Goal: Task Accomplishment & Management: Manage account settings

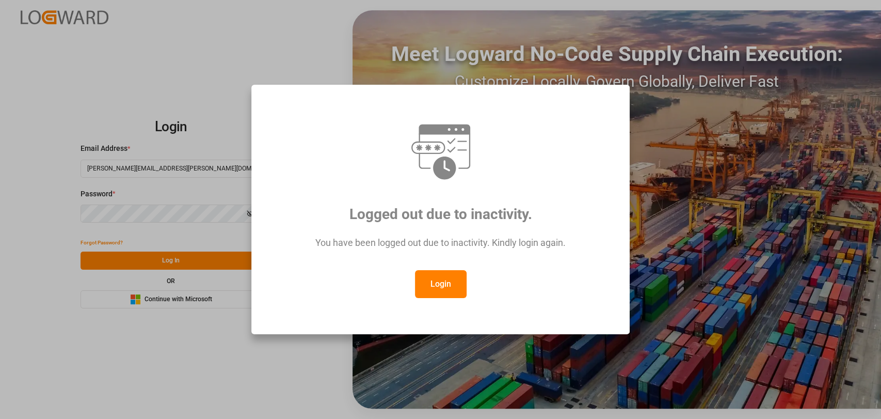
click at [450, 287] on button "Login" at bounding box center [441, 284] width 52 height 28
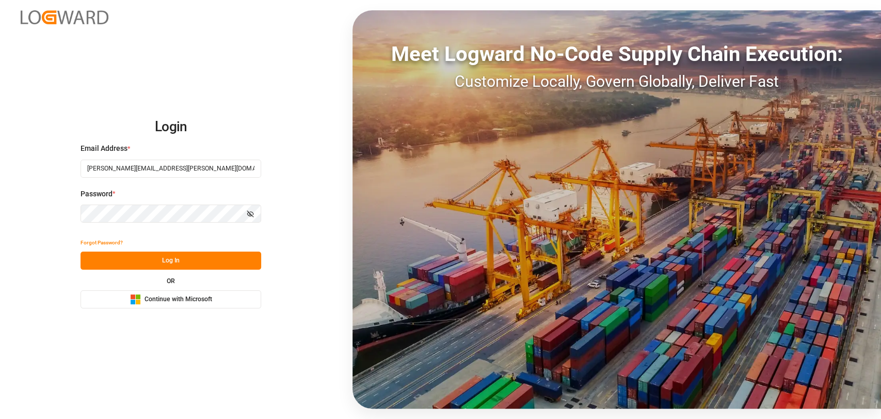
click at [225, 261] on button "Log In" at bounding box center [171, 260] width 181 height 18
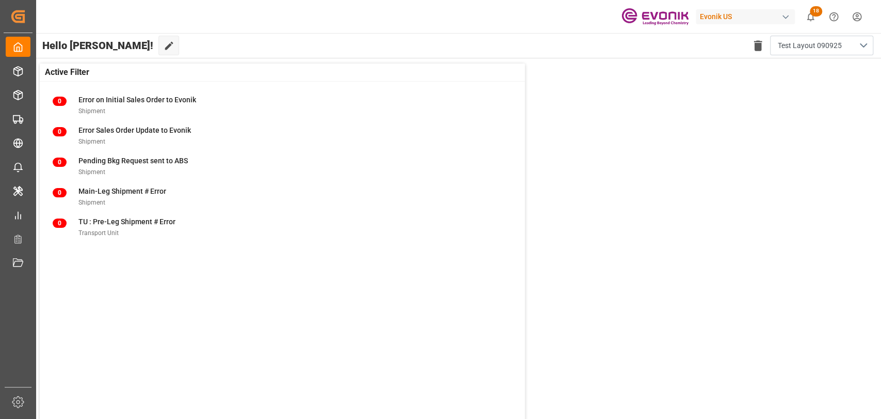
click at [859, 15] on html "Created by potrace 1.15, written by Peter Selinger 2001-2017 Created by potrace…" at bounding box center [440, 209] width 881 height 419
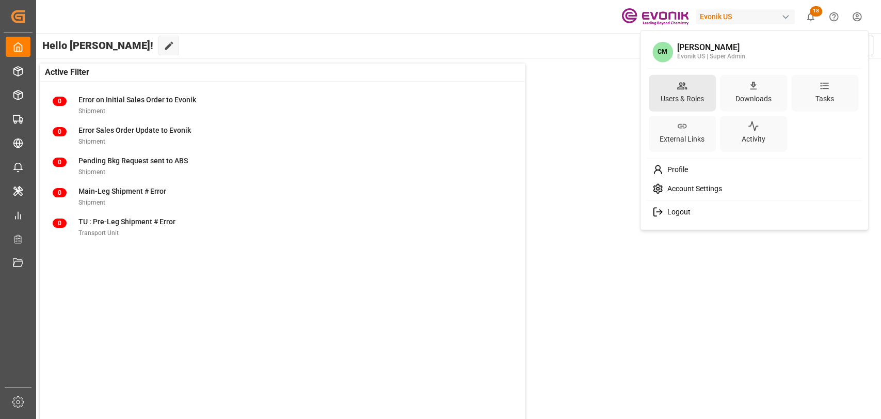
click at [677, 90] on icon at bounding box center [682, 85] width 11 height 11
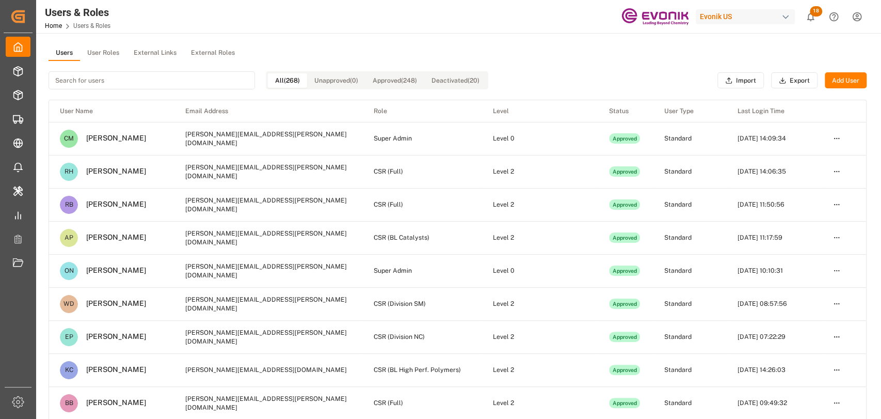
click at [108, 50] on button "User Roles" at bounding box center [103, 52] width 46 height 15
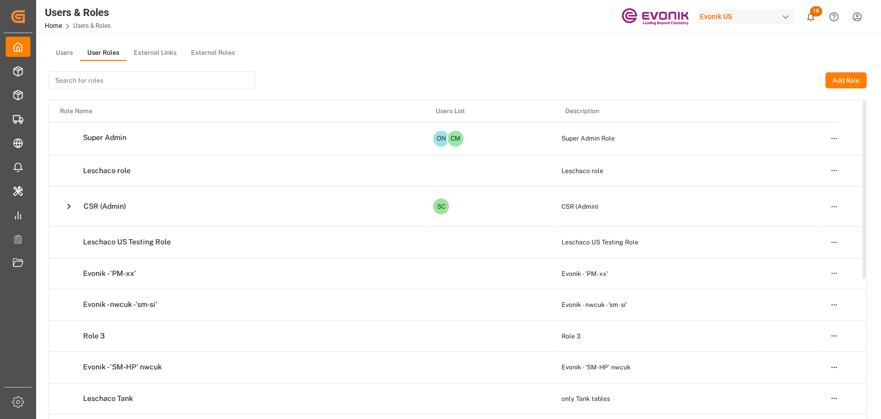
click at [837, 205] on html "Created by potrace 1.15, written by Peter Selinger 2001-2017 Created by potrace…" at bounding box center [440, 209] width 881 height 419
click at [793, 225] on div "Edit" at bounding box center [812, 224] width 53 height 14
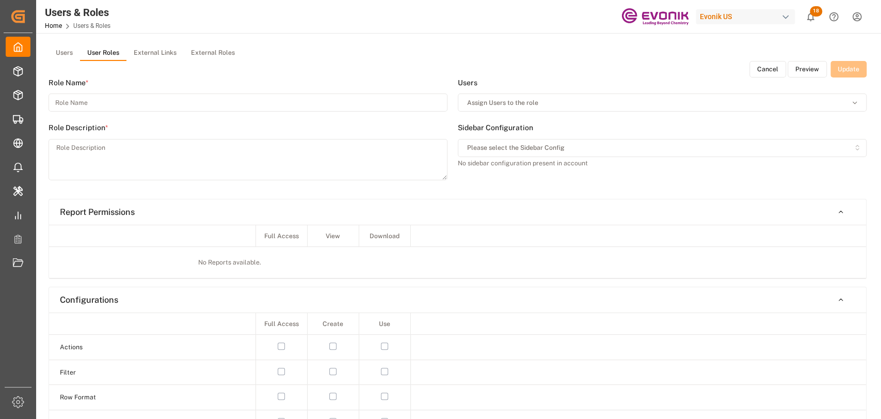
type input "CSR (Admin)"
type textarea "CSR (Admin)"
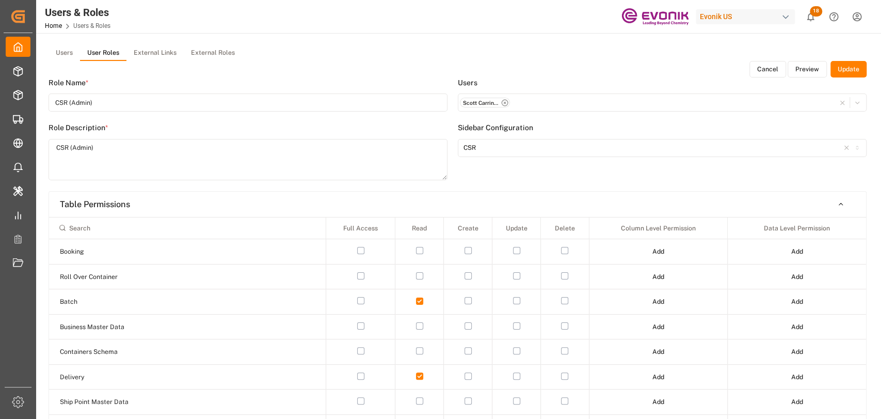
click at [806, 70] on button "Preview" at bounding box center [807, 69] width 39 height 17
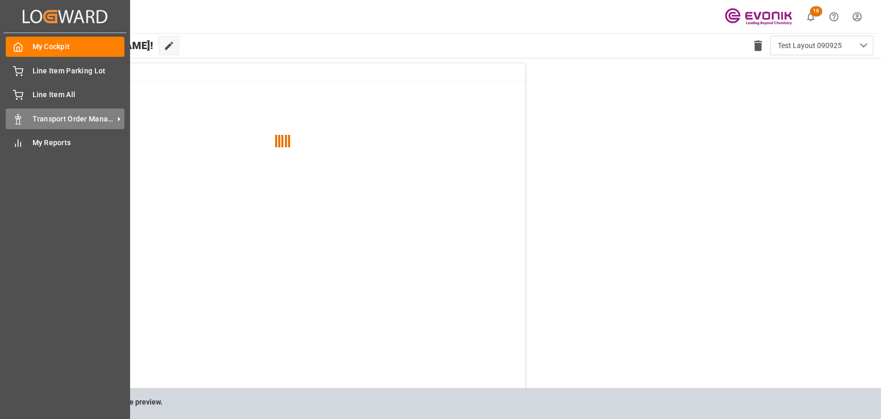
click at [25, 120] on div "Transport Order Management Transport Order Management" at bounding box center [65, 118] width 119 height 20
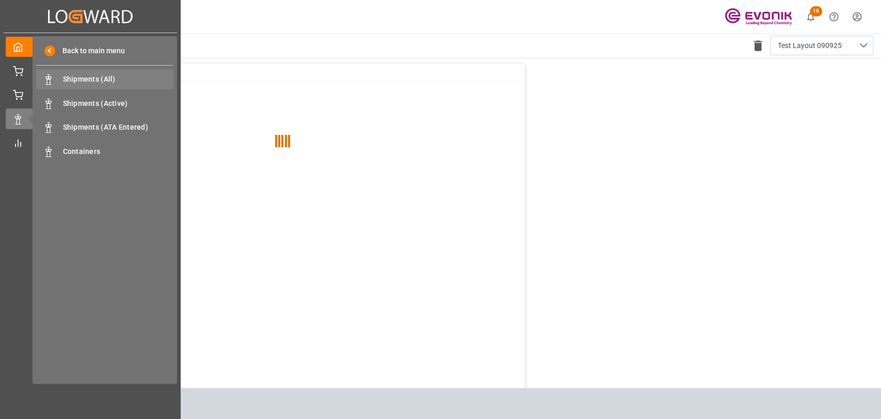
click at [106, 72] on div "Shipments (All) Shipments (All)" at bounding box center [104, 79] width 137 height 20
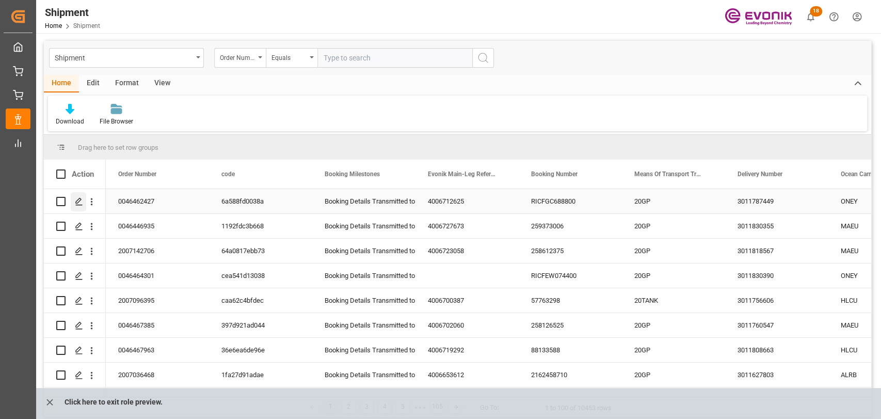
click at [71, 195] on div "Press SPACE to select this row." at bounding box center [78, 201] width 15 height 19
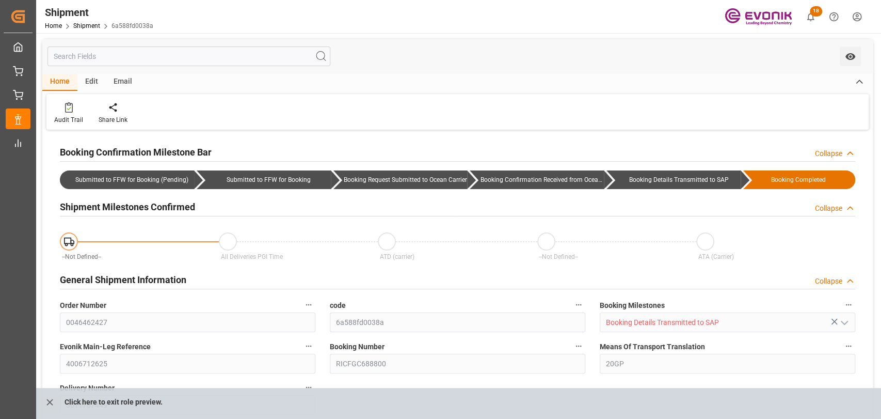
type input "ONE"
type input "Ocean Network Express"
type input "31.57"
type input "1"
click at [47, 404] on icon "close role preview" at bounding box center [49, 401] width 6 height 6
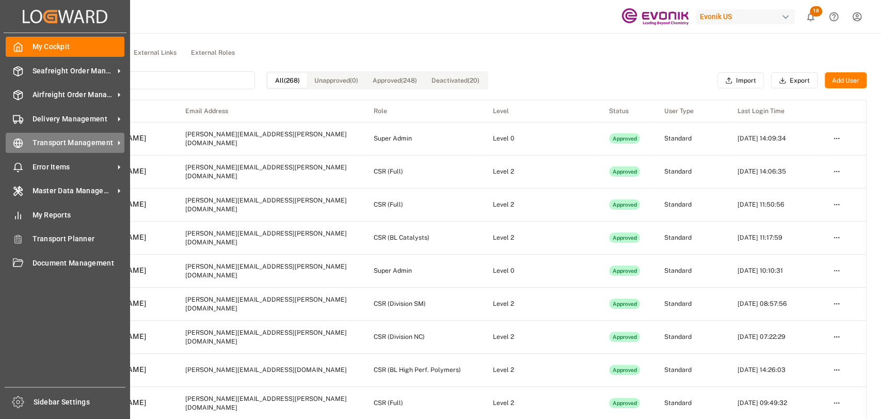
click at [56, 135] on div "Transport Management Transport Management" at bounding box center [65, 143] width 119 height 20
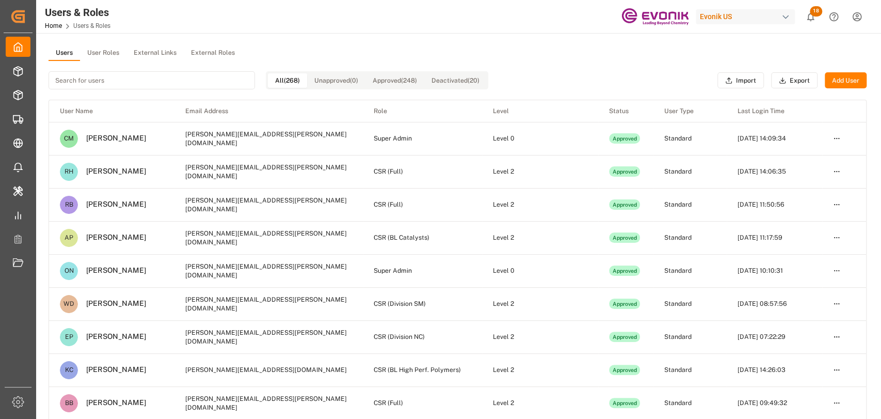
click at [113, 51] on button "User Roles" at bounding box center [103, 52] width 46 height 15
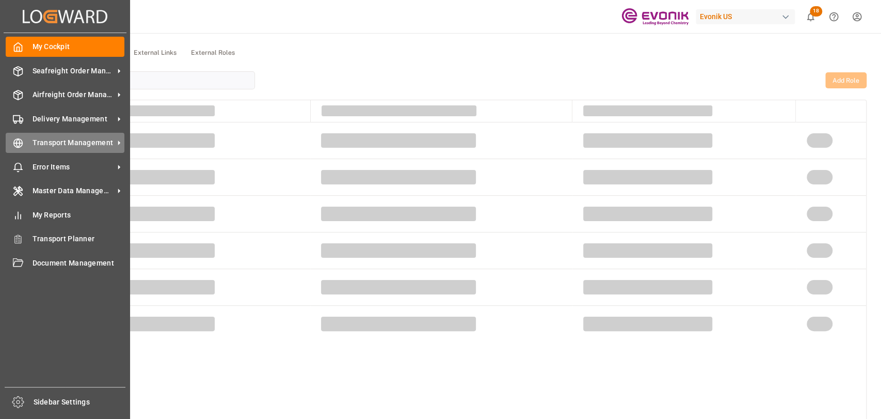
click at [23, 148] on div "Transport Management Transport Management" at bounding box center [65, 143] width 119 height 20
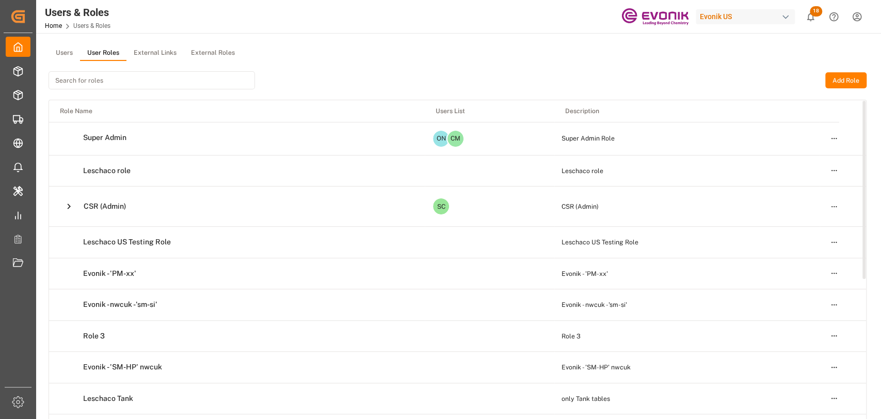
click at [70, 206] on icon at bounding box center [69, 206] width 3 height 6
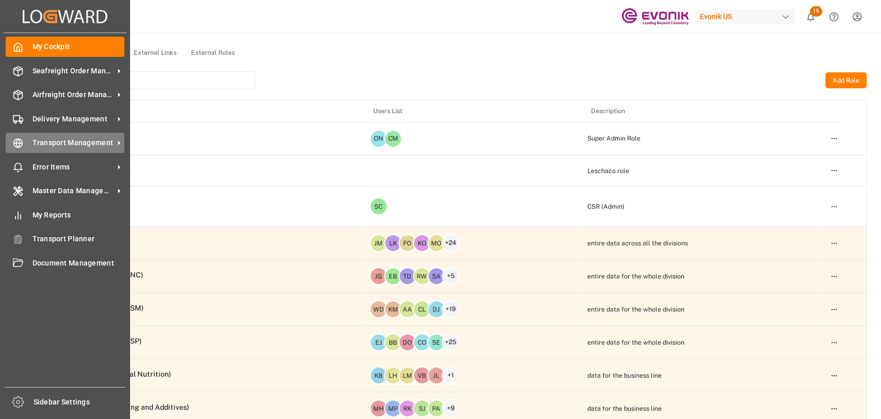
click at [23, 146] on div "Transport Management Transport Management" at bounding box center [65, 143] width 119 height 20
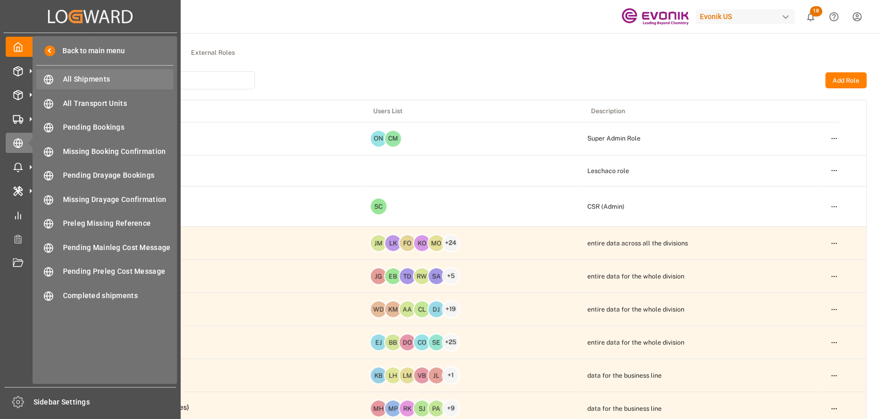
click at [62, 75] on div "All Shipments All Shipments" at bounding box center [104, 79] width 137 height 20
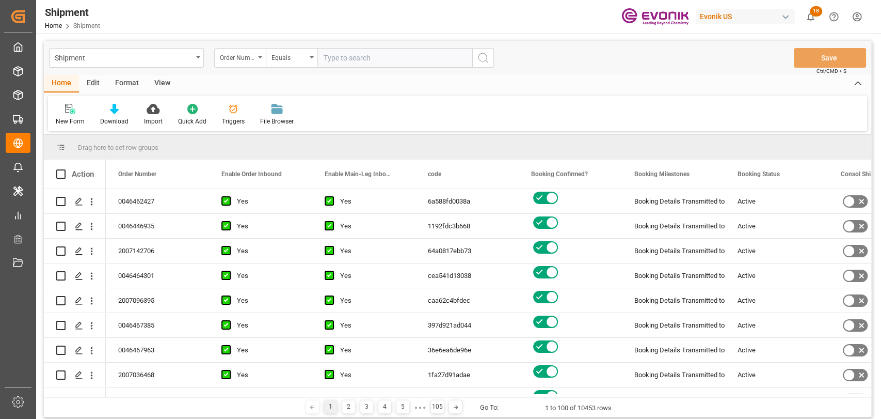
click at [92, 77] on div "Edit" at bounding box center [93, 84] width 28 height 18
click at [218, 117] on div "Schema Edit" at bounding box center [228, 121] width 35 height 9
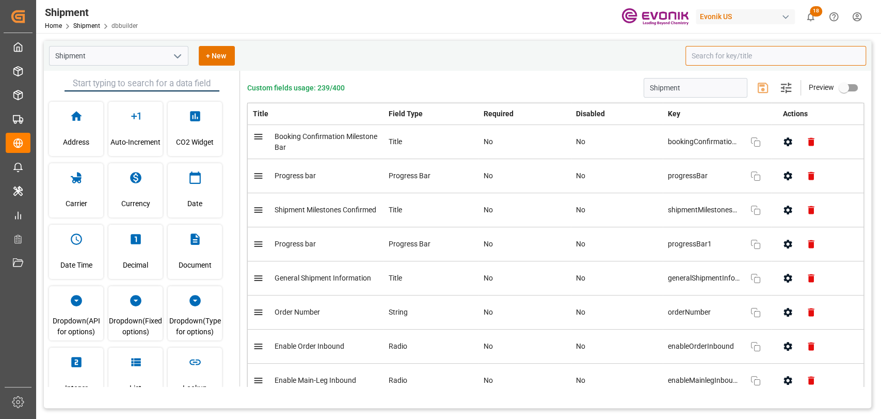
click at [721, 58] on input at bounding box center [775, 56] width 181 height 20
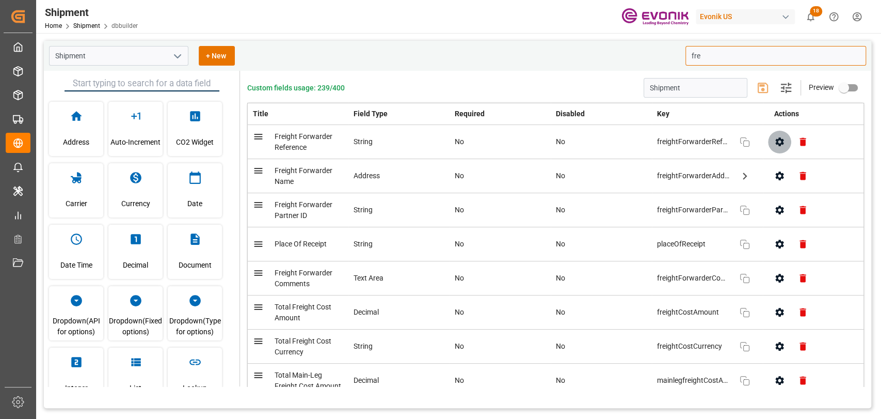
click at [775, 137] on icon "button" at bounding box center [779, 141] width 11 height 11
type input "fre"
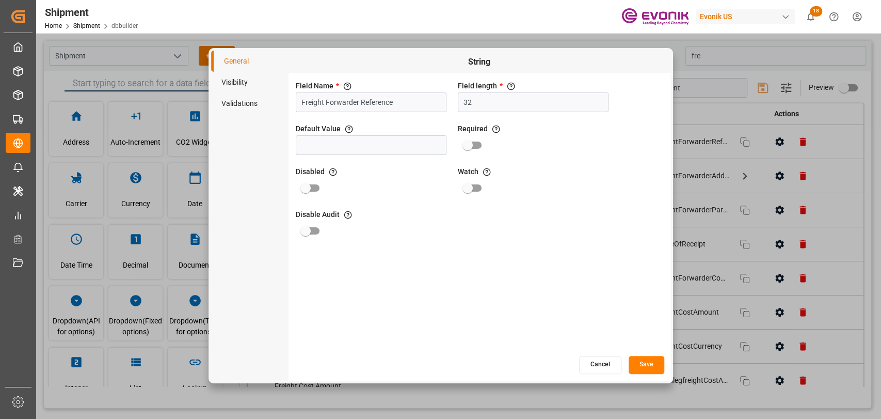
click at [231, 79] on li "Visibility" at bounding box center [249, 82] width 77 height 21
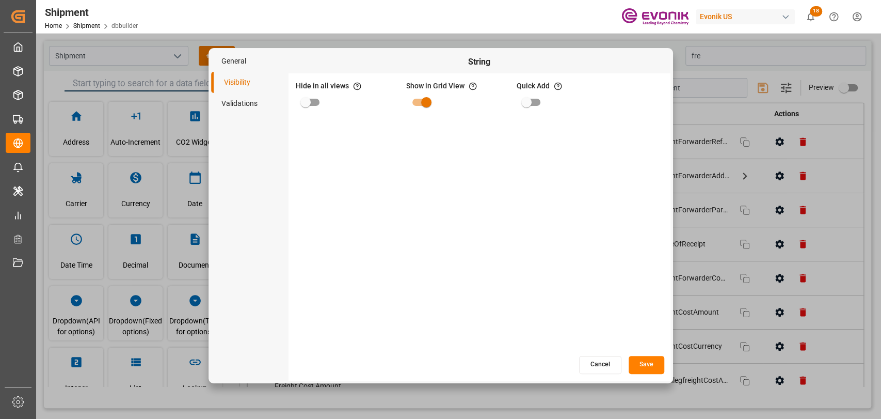
click at [607, 364] on button "Cancel" at bounding box center [600, 365] width 42 height 18
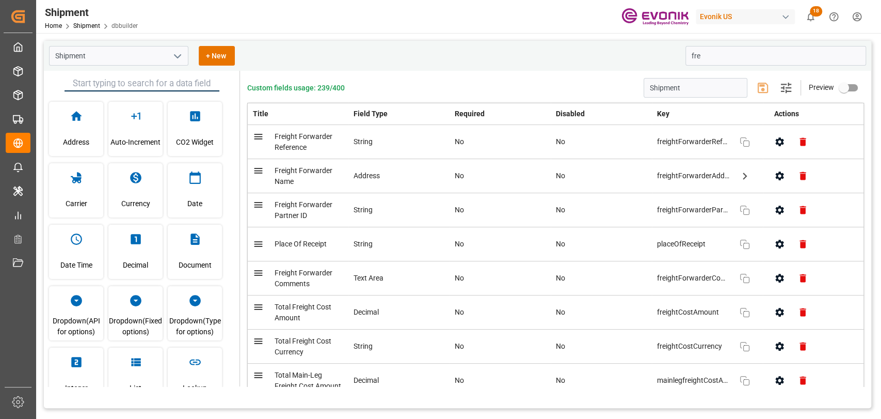
click at [855, 10] on html "Created by potrace 1.15, written by Peter Selinger 2001-2017 Created by potrace…" at bounding box center [440, 209] width 881 height 419
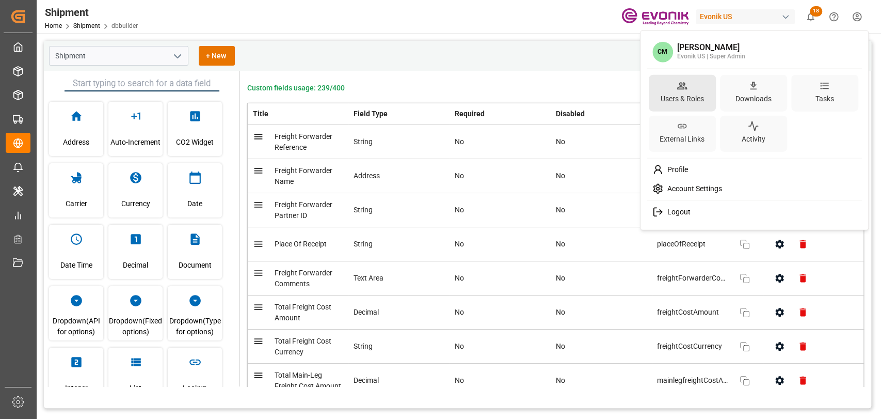
click at [675, 88] on div "Users & Roles" at bounding box center [682, 92] width 67 height 37
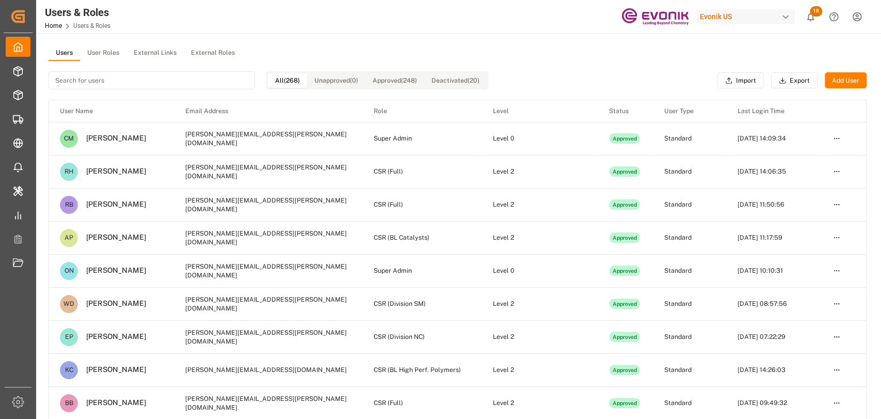
click at [94, 50] on button "User Roles" at bounding box center [103, 52] width 46 height 15
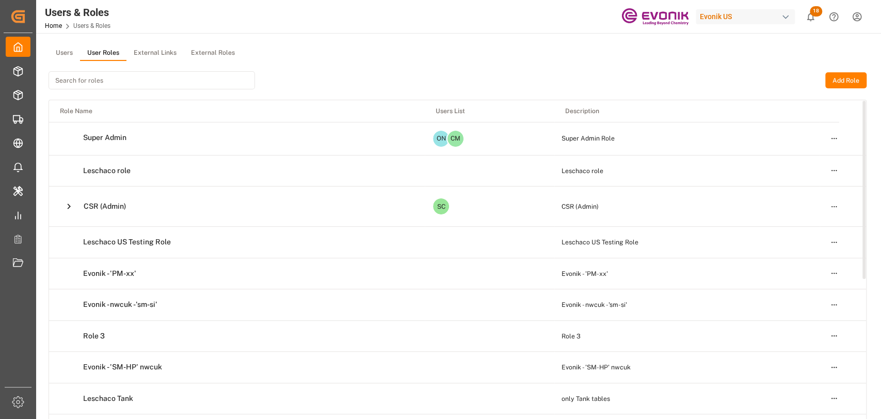
click at [839, 203] on html "Created by potrace 1.15, written by Peter Selinger 2001-2017 Created by potrace…" at bounding box center [440, 209] width 881 height 419
click at [801, 220] on div "Edit" at bounding box center [812, 224] width 53 height 14
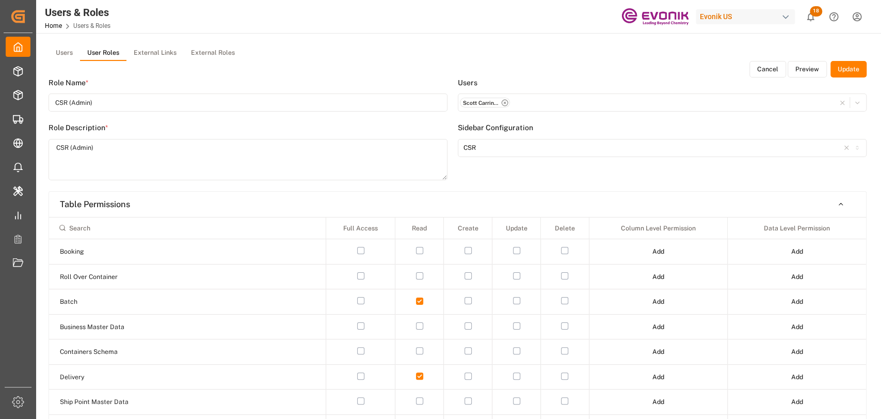
click at [805, 67] on button "Preview" at bounding box center [807, 69] width 39 height 17
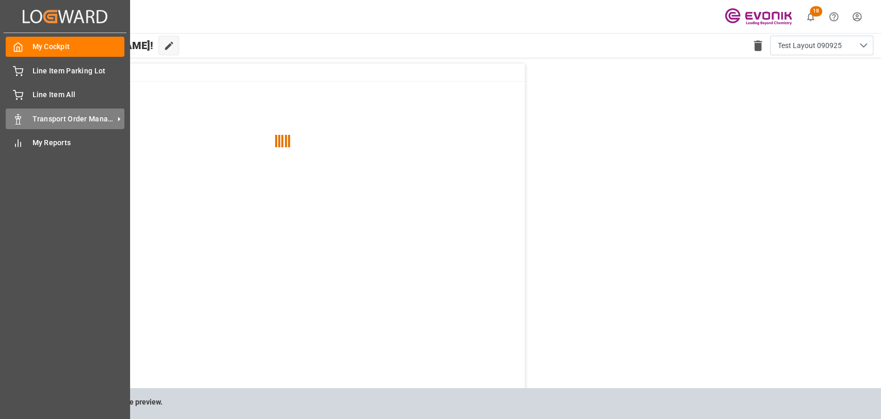
click at [56, 121] on span "Transport Order Management" at bounding box center [74, 119] width 82 height 11
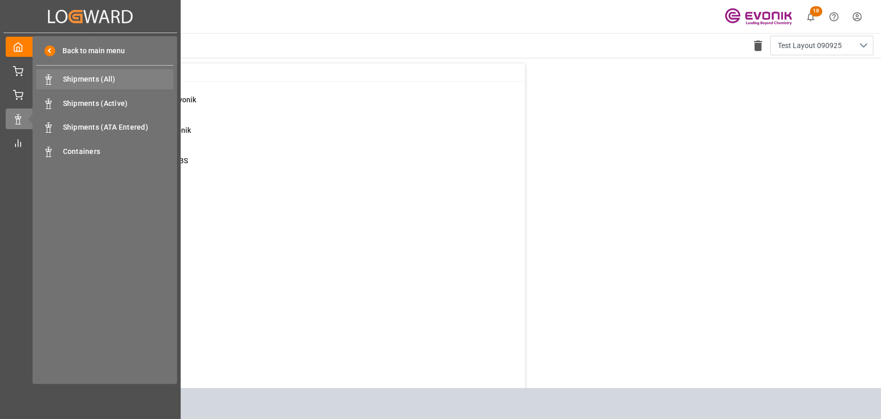
click at [116, 75] on span "Shipments (All)" at bounding box center [118, 79] width 111 height 11
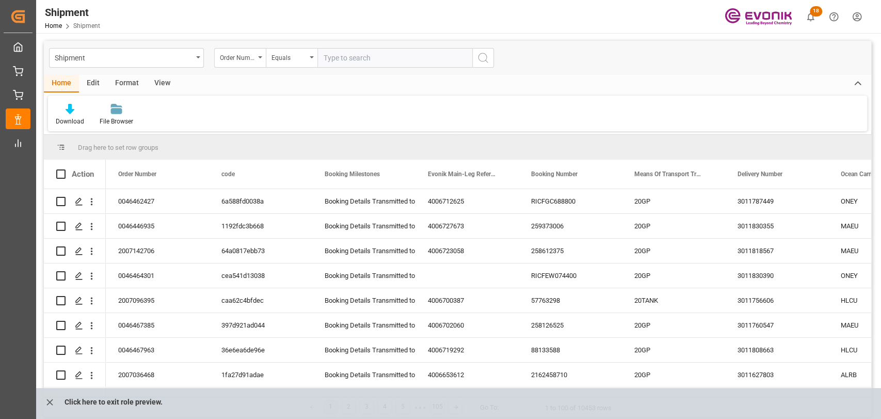
click at [81, 82] on div "Edit" at bounding box center [93, 84] width 28 height 18
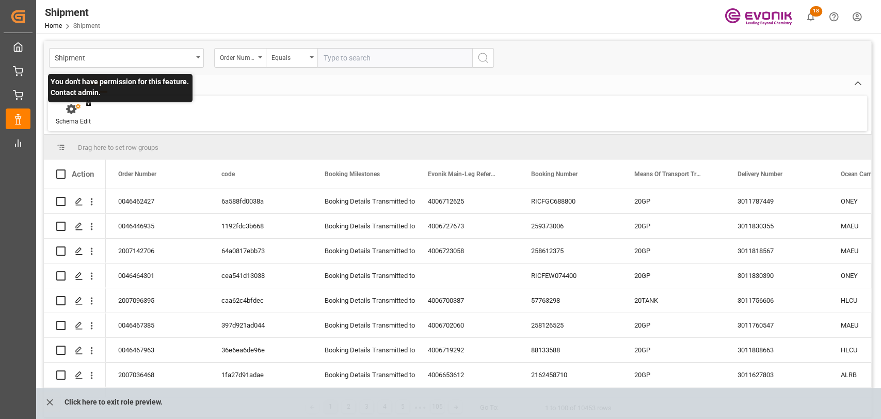
click at [69, 117] on div "You don't have permission for this feature. Contact admin." at bounding box center [73, 114] width 51 height 23
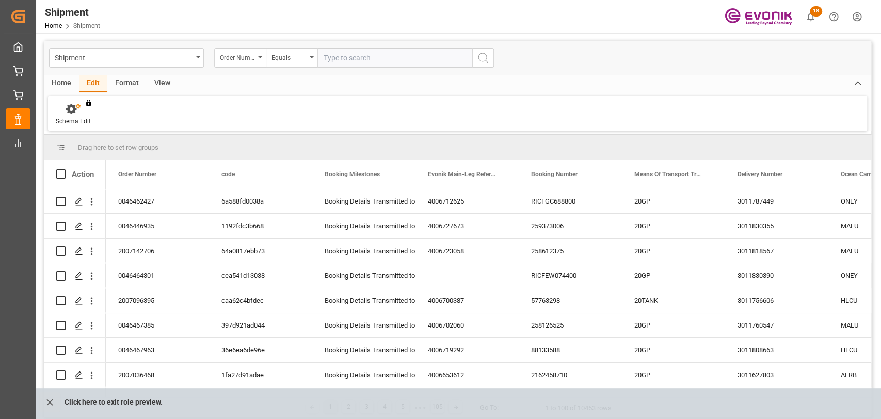
click at [65, 84] on div "Home" at bounding box center [61, 84] width 35 height 18
click at [54, 402] on icon "close role preview" at bounding box center [49, 401] width 11 height 11
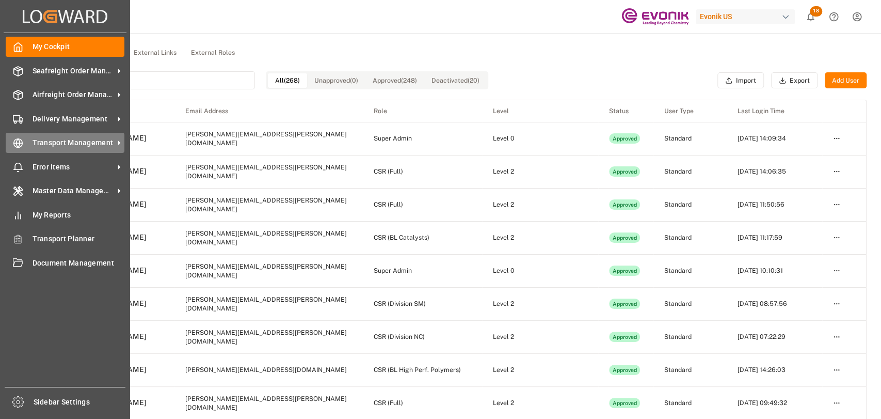
click at [25, 137] on div "Transport Management Transport Management" at bounding box center [65, 143] width 119 height 20
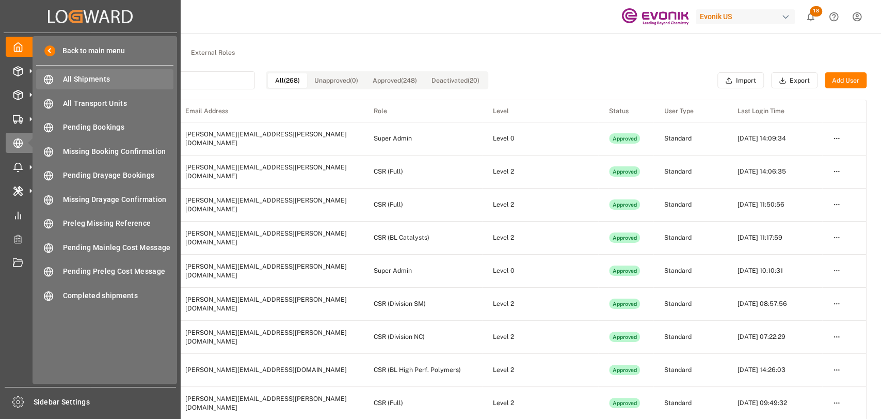
click at [67, 82] on span "All Shipments" at bounding box center [118, 79] width 111 height 11
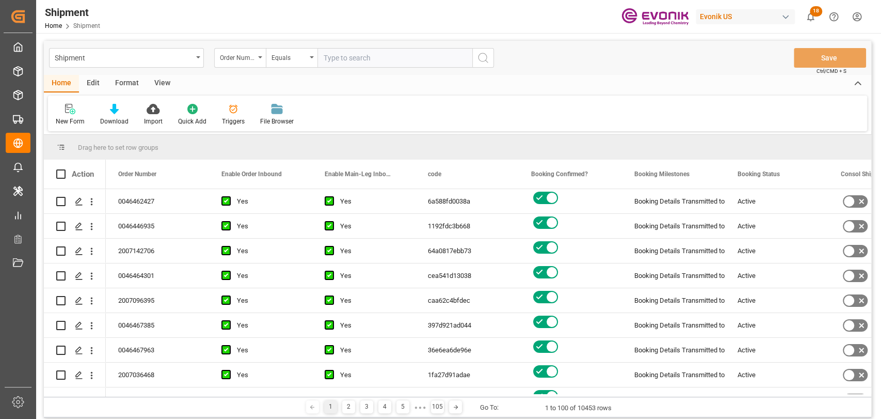
click at [851, 7] on html "Created by potrace 1.15, written by Peter Selinger 2001-2017 Created by potrace…" at bounding box center [440, 209] width 881 height 419
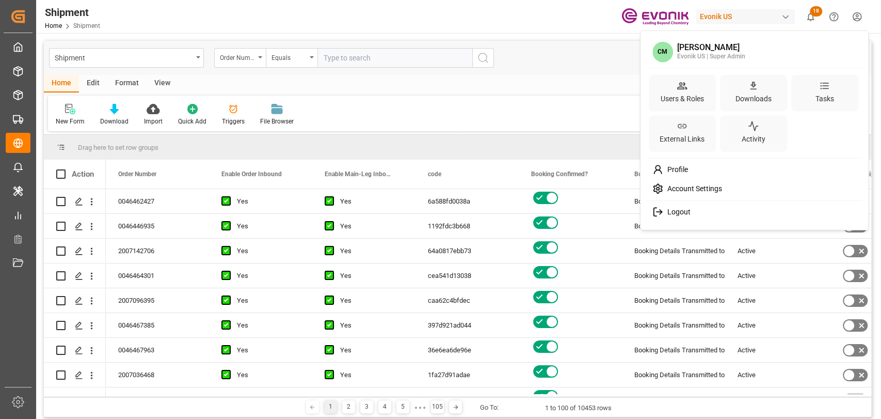
click at [669, 187] on span "Account Settings" at bounding box center [692, 188] width 59 height 9
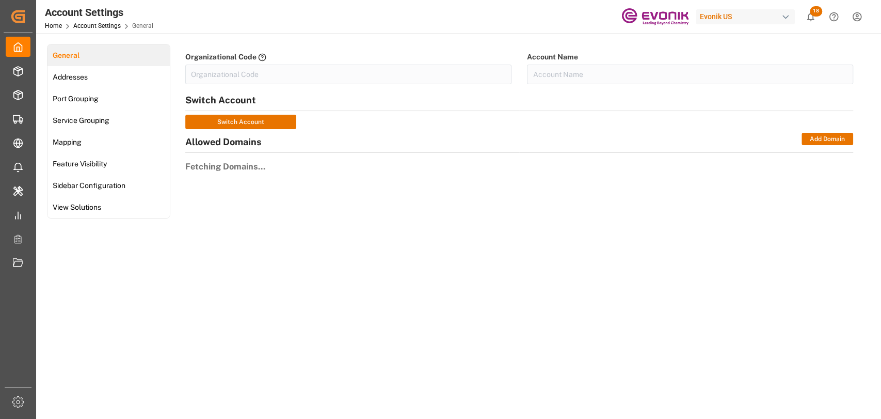
type input "EvonikUS-4XPF"
type input "Evonik US"
click at [95, 157] on div "Feature Visibility" at bounding box center [78, 164] width 62 height 22
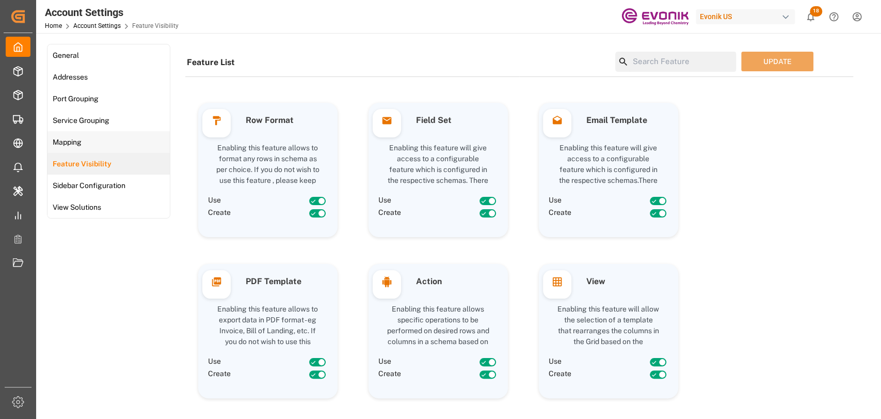
click at [63, 141] on span "Mapping" at bounding box center [67, 142] width 35 height 11
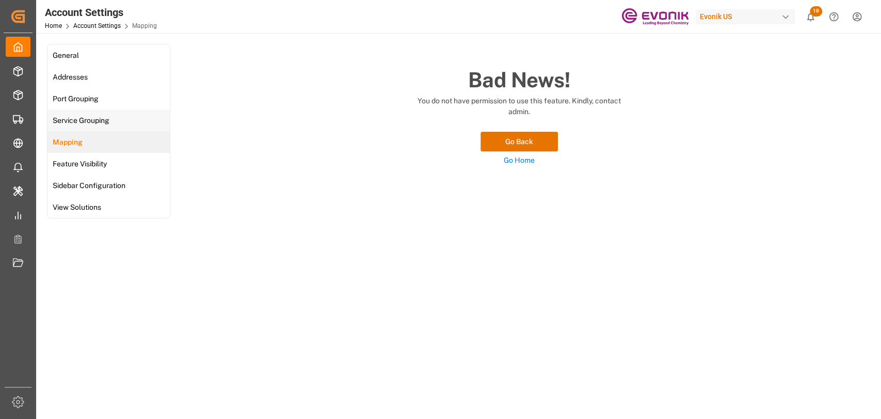
click at [69, 126] on div "Service Grouping" at bounding box center [79, 120] width 65 height 22
click at [68, 85] on div "Addresses" at bounding box center [68, 77] width 43 height 22
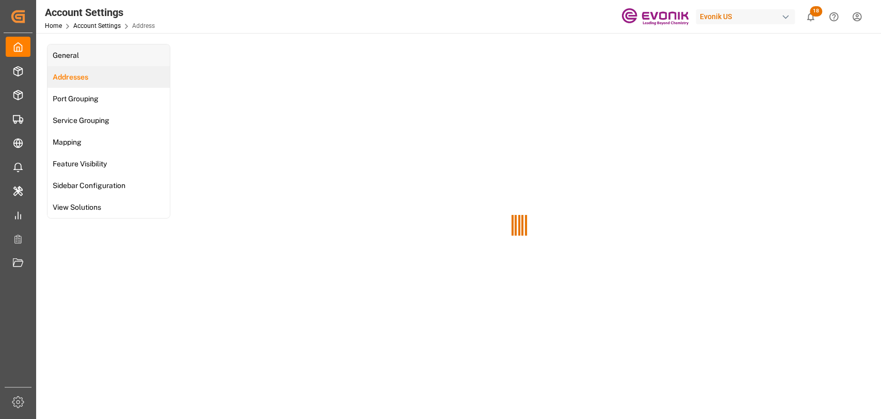
click at [64, 51] on span "General" at bounding box center [66, 55] width 33 height 11
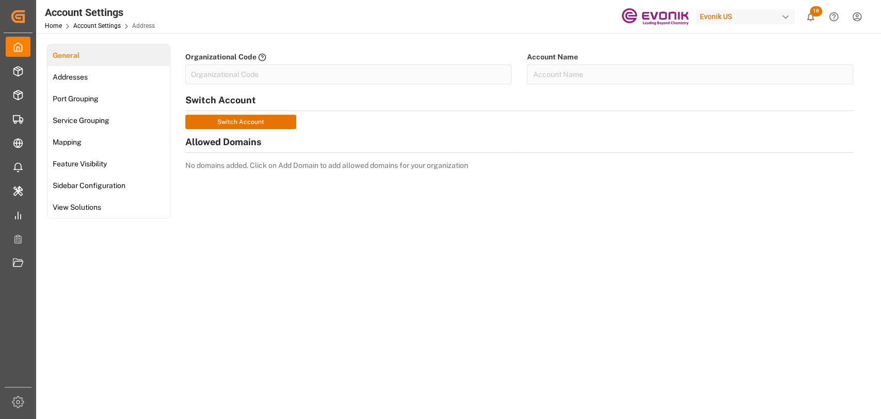
type input "EvonikUS-4XPF"
type input "Evonik US"
click at [74, 206] on span "View Solutions" at bounding box center [77, 207] width 55 height 11
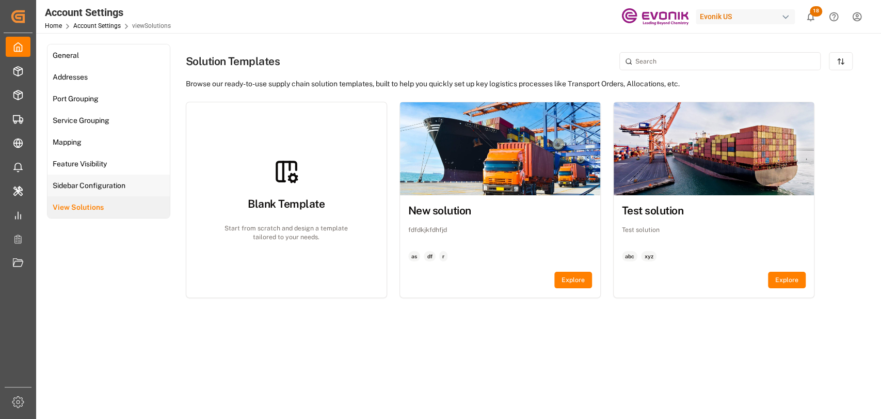
click at [76, 185] on span "Sidebar Configuration" at bounding box center [89, 185] width 79 height 11
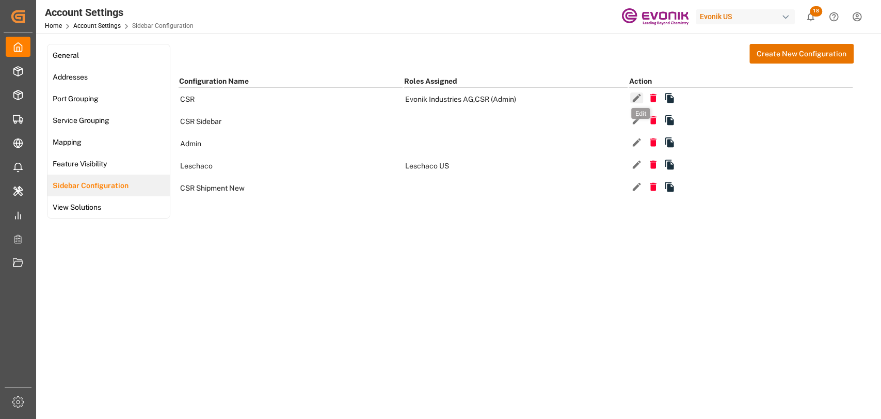
click at [632, 100] on icon "button" at bounding box center [636, 97] width 11 height 11
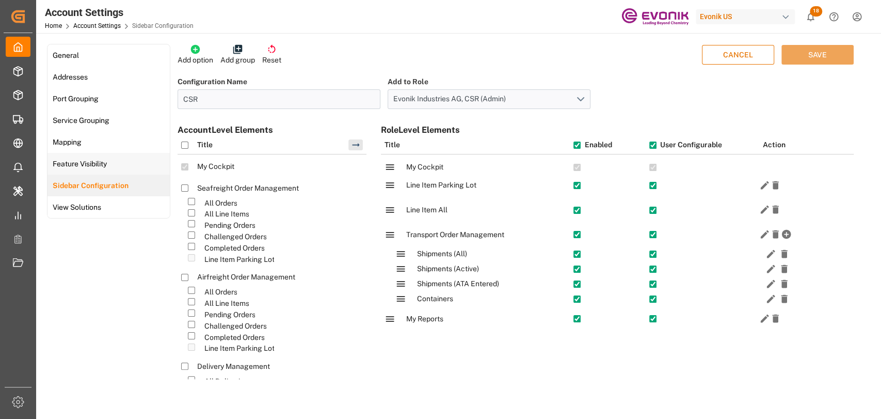
click at [100, 170] on div "Feature Visibility" at bounding box center [78, 164] width 62 height 22
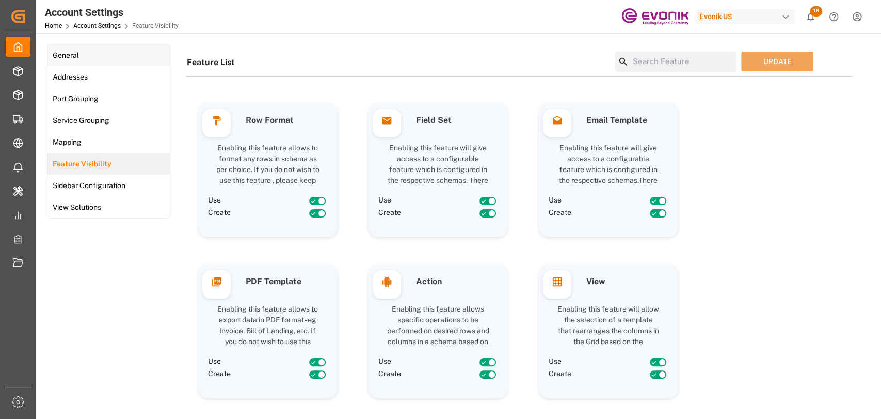
click at [68, 59] on span "General" at bounding box center [66, 55] width 33 height 11
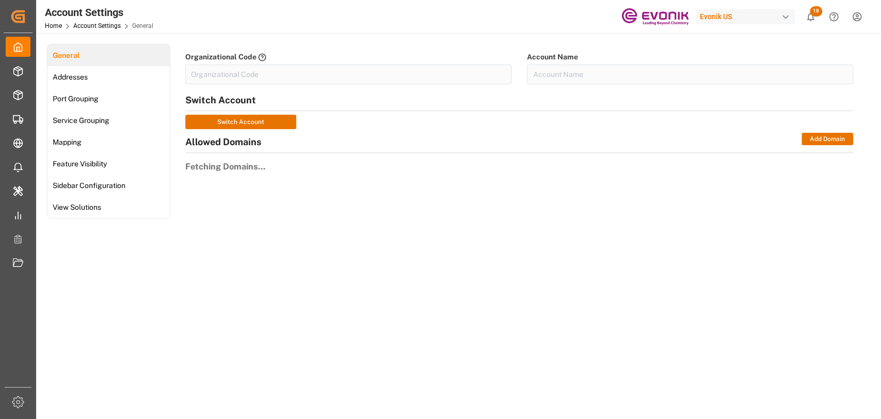
type input "EvonikUS-4XPF"
type input "Evonik US"
click at [73, 81] on span "Addresses" at bounding box center [70, 77] width 41 height 11
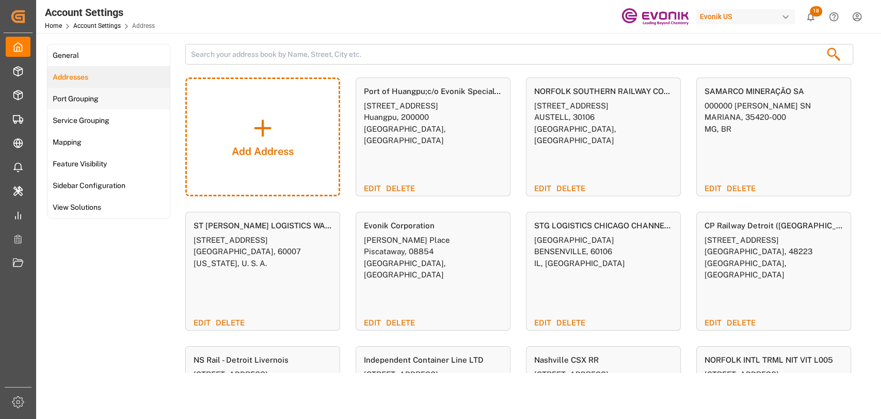
click at [75, 104] on div "Port Grouping" at bounding box center [74, 99] width 54 height 22
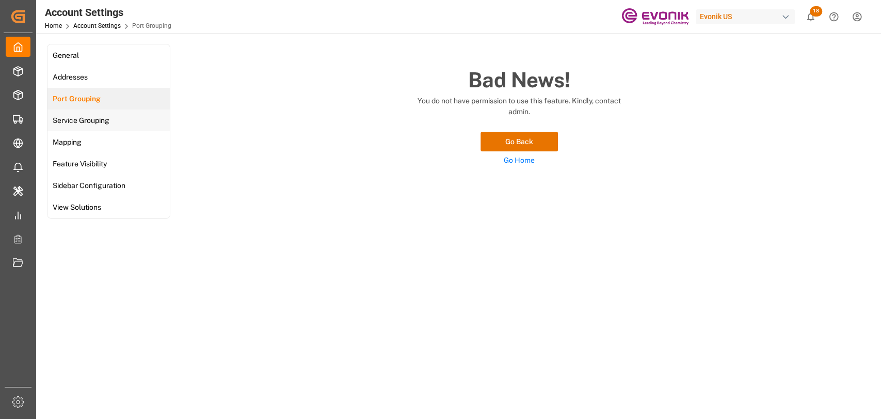
click at [81, 124] on span "Service Grouping" at bounding box center [81, 120] width 63 height 11
click at [77, 131] on div "Mapping" at bounding box center [65, 142] width 37 height 22
click at [81, 149] on div "Mapping" at bounding box center [66, 142] width 38 height 22
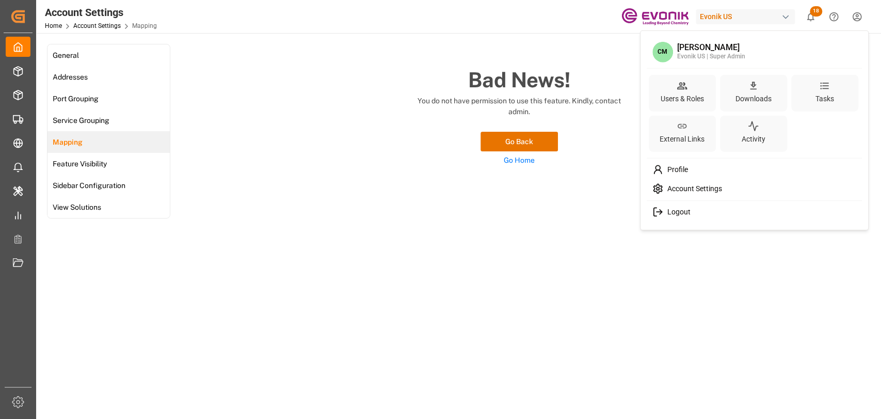
click at [867, 13] on html "Created by potrace 1.15, written by Peter Selinger 2001-2017 Created by potrace…" at bounding box center [440, 209] width 881 height 419
click at [687, 192] on span "Account Settings" at bounding box center [692, 188] width 59 height 9
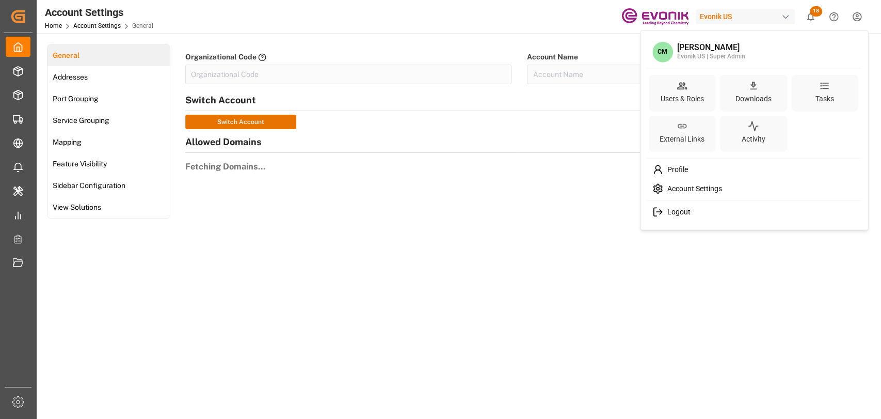
type input "EvonikUS-4XPF"
type input "Evonik US"
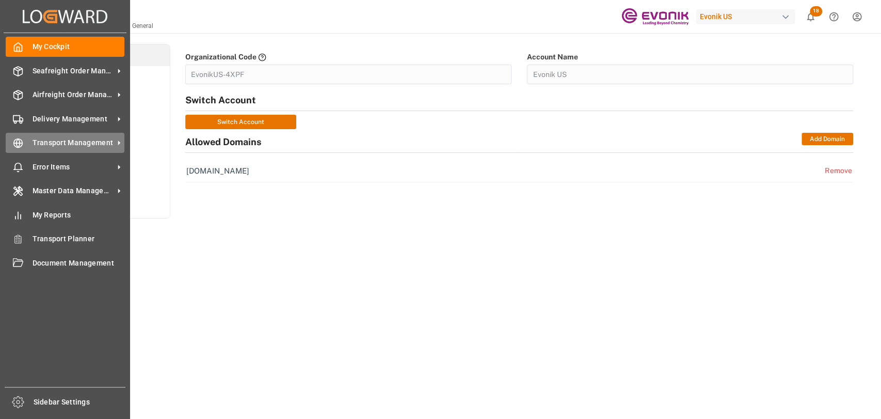
click at [33, 140] on span "Transport Management" at bounding box center [74, 142] width 82 height 11
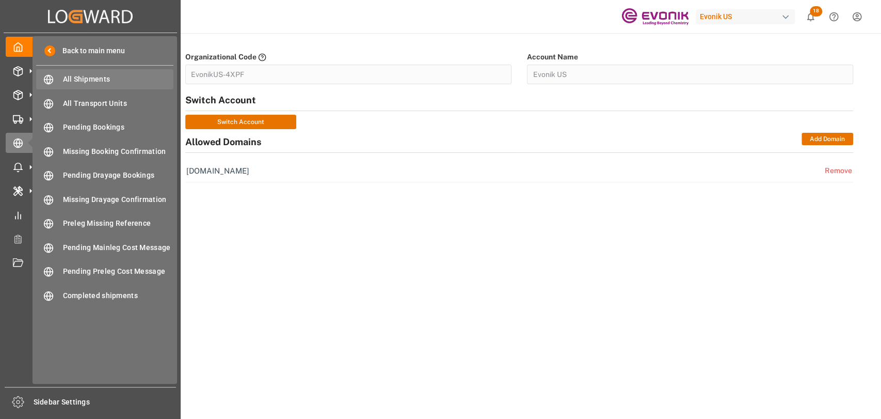
click at [97, 83] on span "All Shipments" at bounding box center [118, 79] width 111 height 11
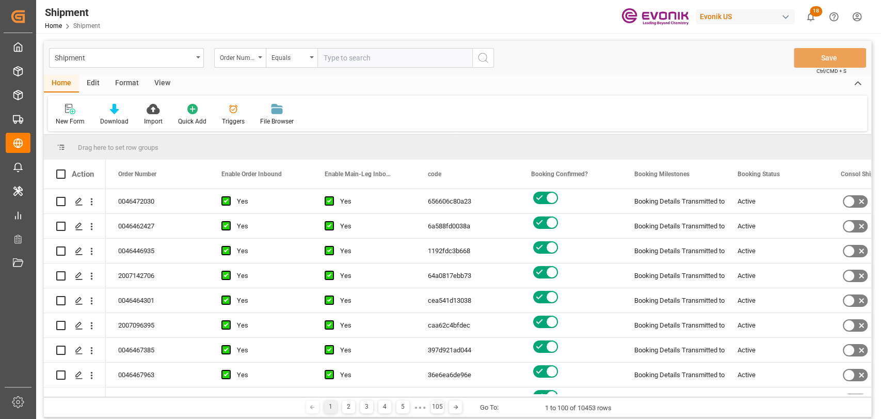
drag, startPoint x: 89, startPoint y: 83, endPoint x: 99, endPoint y: 85, distance: 10.5
click at [89, 83] on div "Edit" at bounding box center [93, 84] width 28 height 18
click at [215, 114] on div "Schema Edit" at bounding box center [228, 114] width 51 height 23
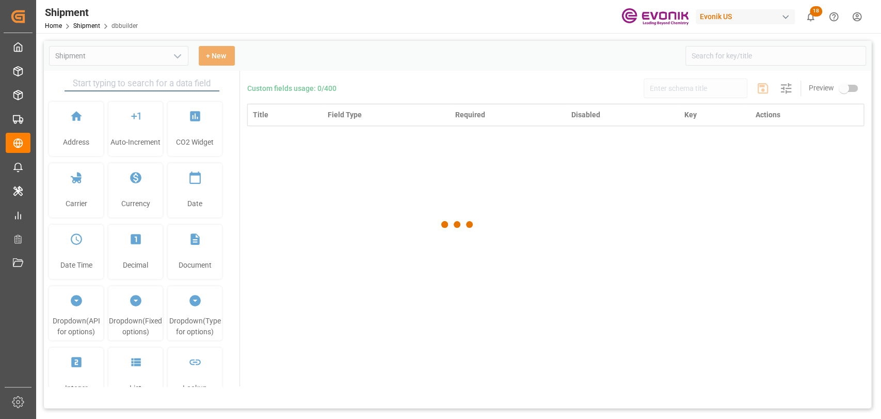
type input "Shipment"
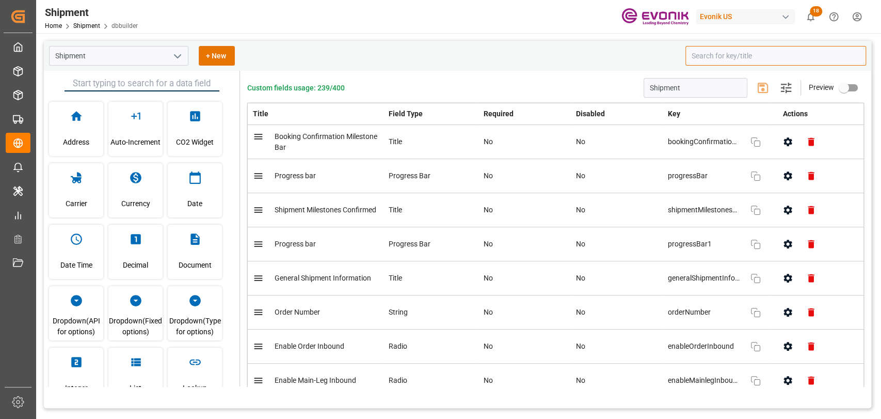
drag, startPoint x: 734, startPoint y: 61, endPoint x: 725, endPoint y: 62, distance: 8.8
click at [731, 61] on input at bounding box center [775, 56] width 181 height 20
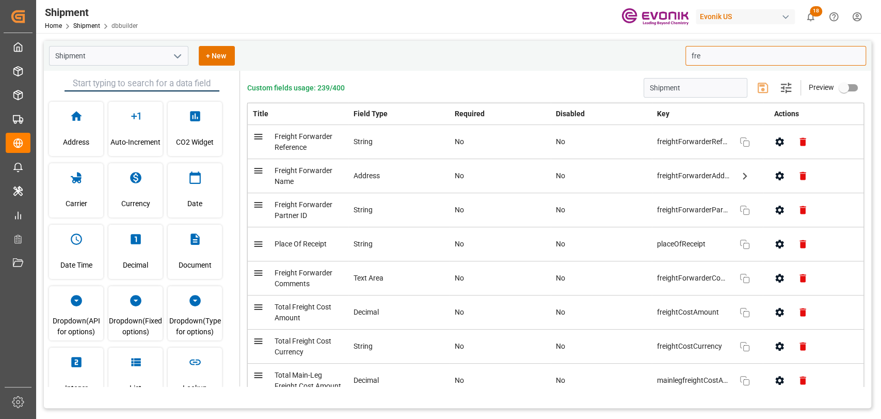
click at [774, 141] on icon "button" at bounding box center [779, 141] width 11 height 11
type input "fre"
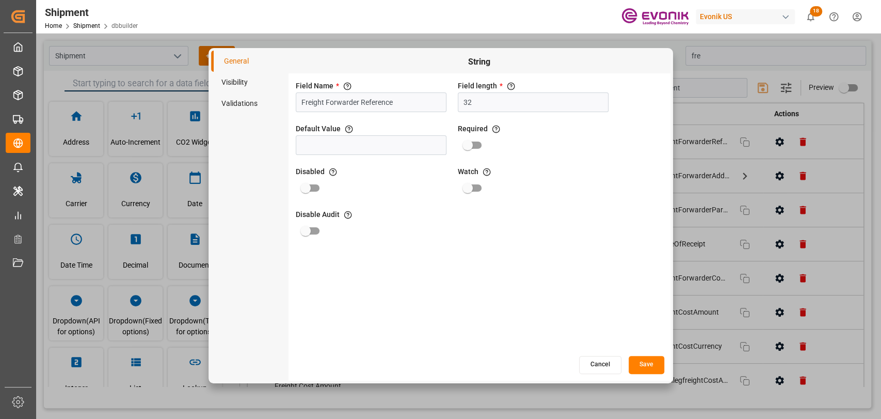
click at [222, 72] on ul "General Visibility Validations" at bounding box center [249, 82] width 77 height 63
click at [242, 88] on li "Visibility" at bounding box center [249, 82] width 77 height 21
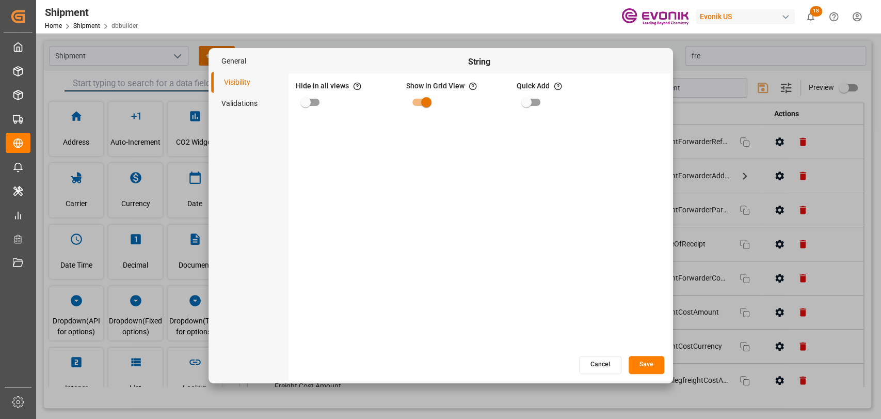
click at [231, 109] on li "Validations" at bounding box center [249, 103] width 77 height 21
click at [235, 65] on li "General" at bounding box center [249, 61] width 77 height 21
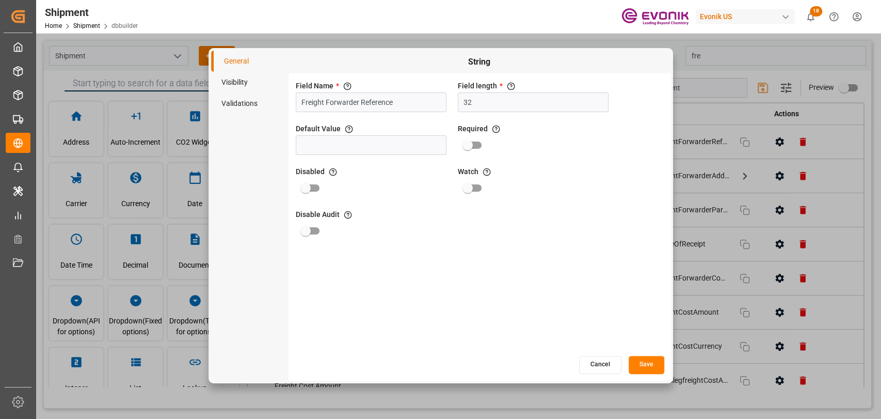
click at [595, 367] on button "Cancel" at bounding box center [600, 365] width 42 height 18
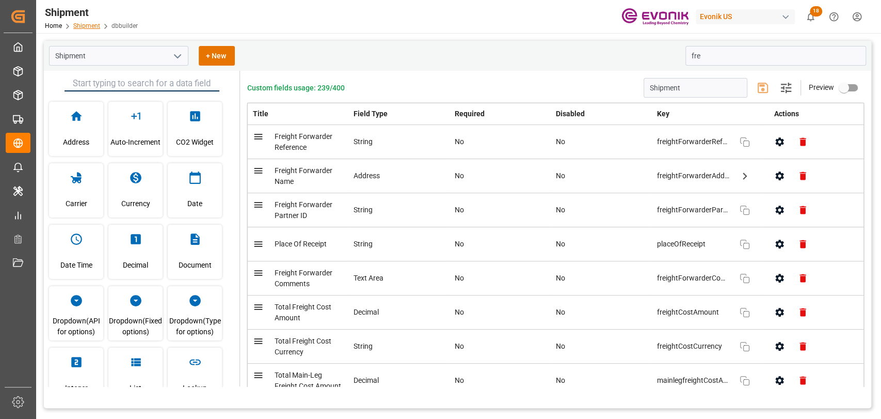
click at [90, 22] on link "Shipment" at bounding box center [86, 25] width 27 height 7
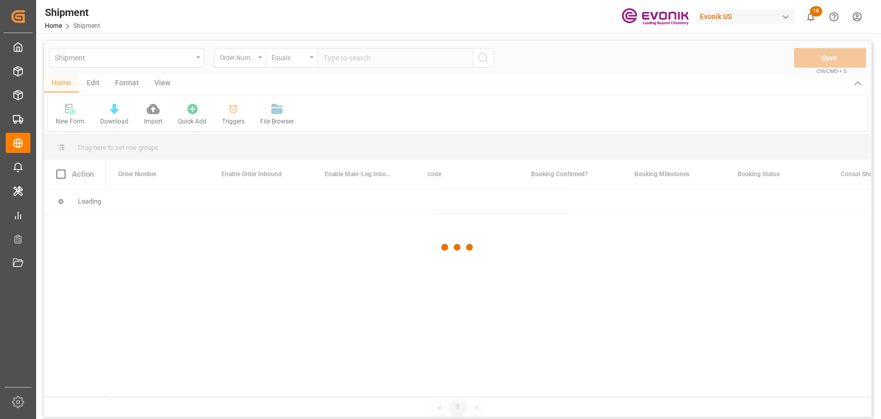
click at [855, 15] on html "Created by potrace 1.15, written by Peter Selinger 2001-2017 Created by potrace…" at bounding box center [440, 209] width 881 height 419
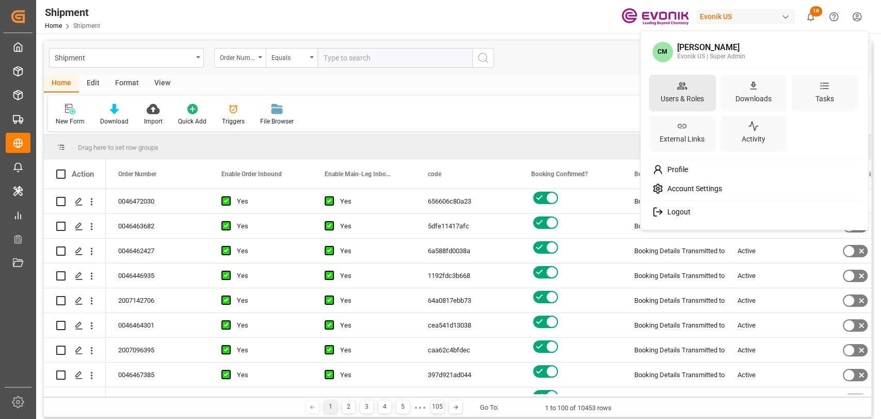
click at [685, 96] on div "Users & Roles" at bounding box center [682, 98] width 47 height 15
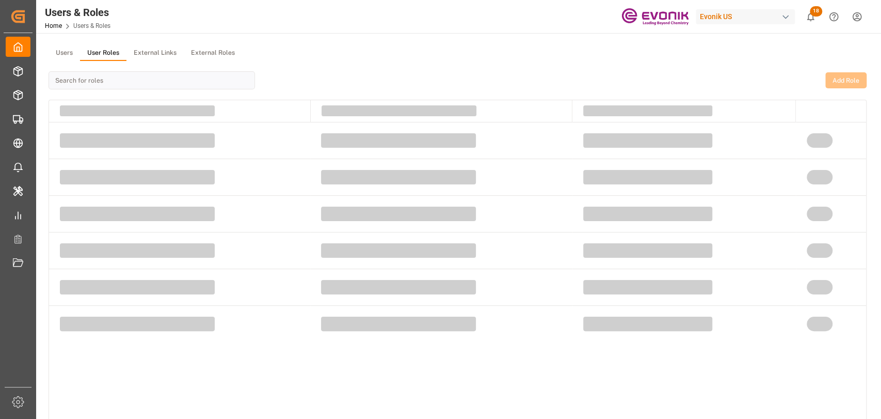
click at [107, 55] on button "User Roles" at bounding box center [103, 52] width 46 height 15
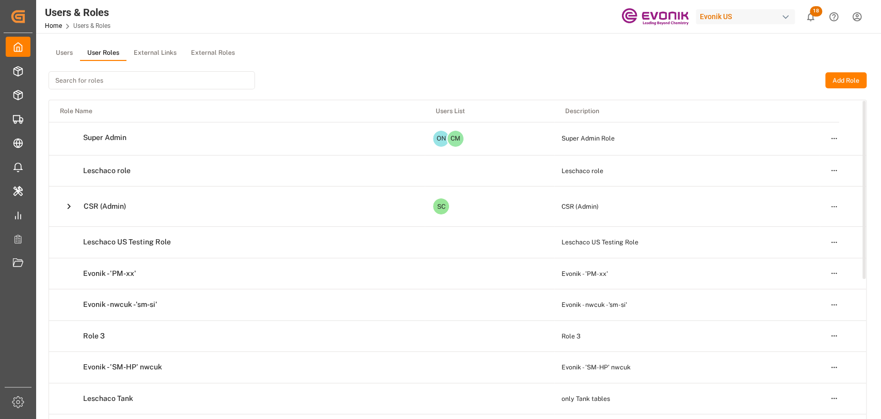
click at [834, 204] on html "Created by potrace 1.15, written by Peter Selinger 2001-2017 Created by potrace…" at bounding box center [440, 209] width 881 height 419
click at [64, 202] on html "Created by potrace 1.15, written by Peter Selinger 2001-2017 Created by potrace…" at bounding box center [440, 209] width 881 height 419
click at [70, 208] on icon at bounding box center [68, 206] width 11 height 11
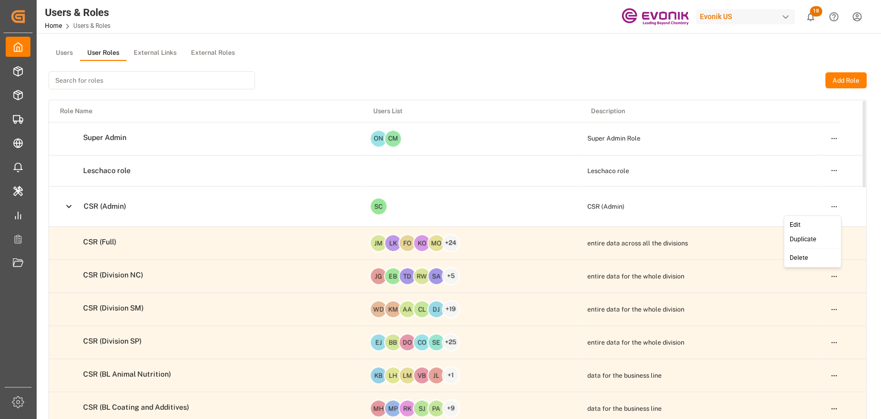
click at [831, 210] on html "Created by potrace 1.15, written by Peter Selinger 2001-2017 Created by potrace…" at bounding box center [440, 209] width 881 height 419
click at [819, 222] on div "Edit" at bounding box center [812, 224] width 53 height 14
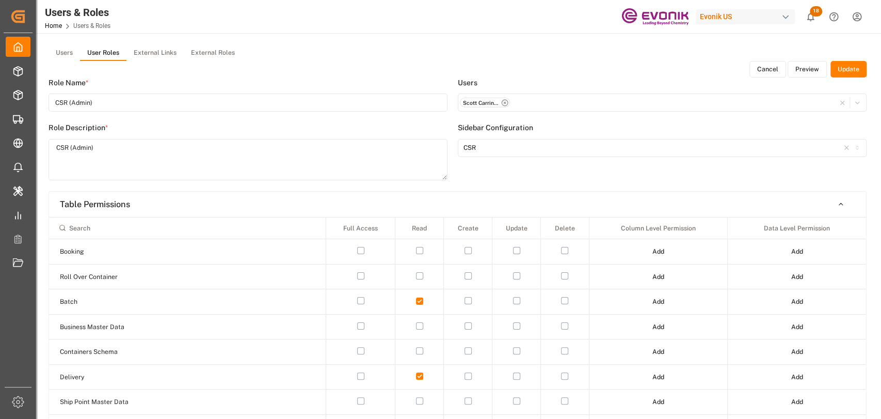
click at [154, 56] on button "External Links" at bounding box center [154, 52] width 57 height 15
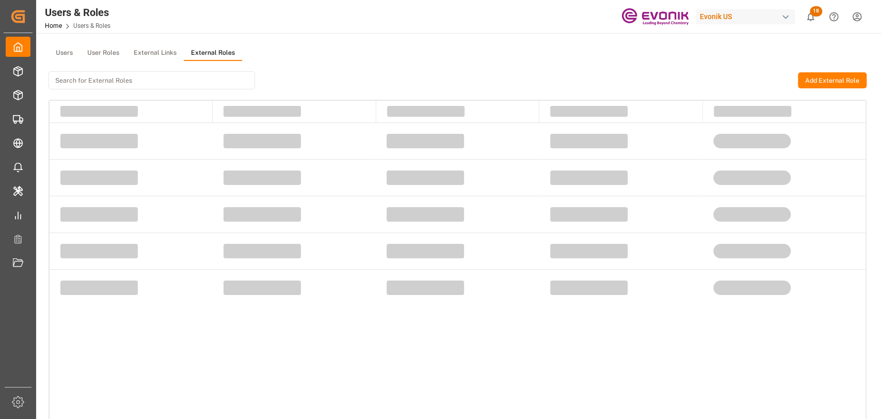
click at [203, 46] on button "External Roles" at bounding box center [213, 52] width 58 height 15
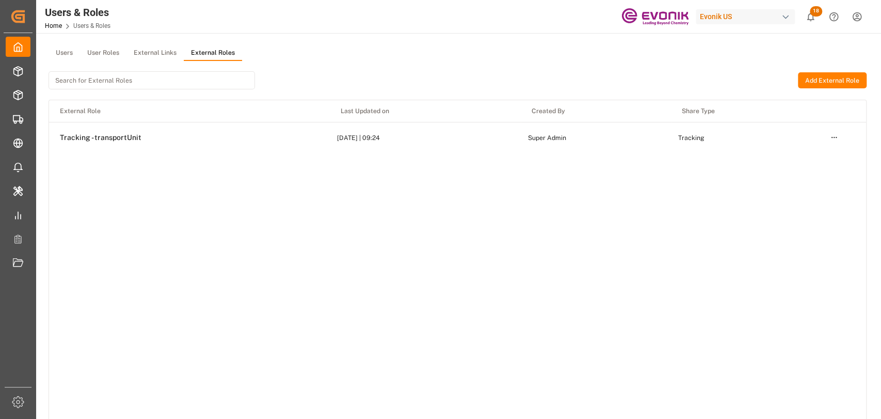
click at [98, 51] on button "User Roles" at bounding box center [103, 52] width 46 height 15
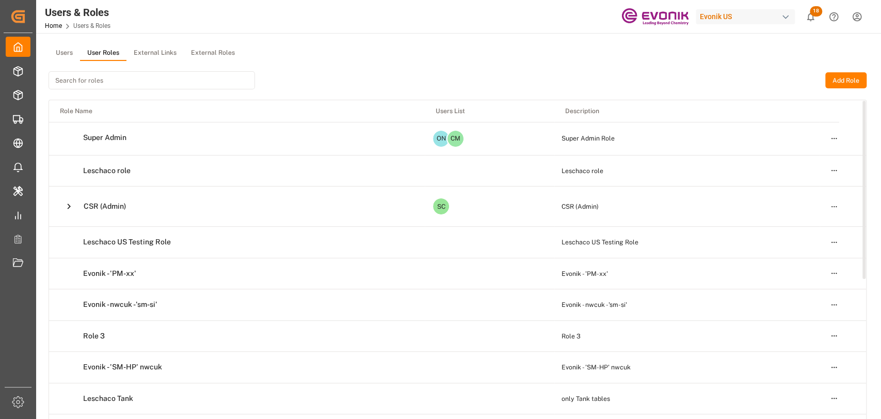
click at [835, 206] on html "Created by potrace 1.15, written by Peter Selinger 2001-2017 Created by potrace…" at bounding box center [440, 209] width 881 height 419
click at [798, 221] on div "Edit" at bounding box center [812, 224] width 53 height 14
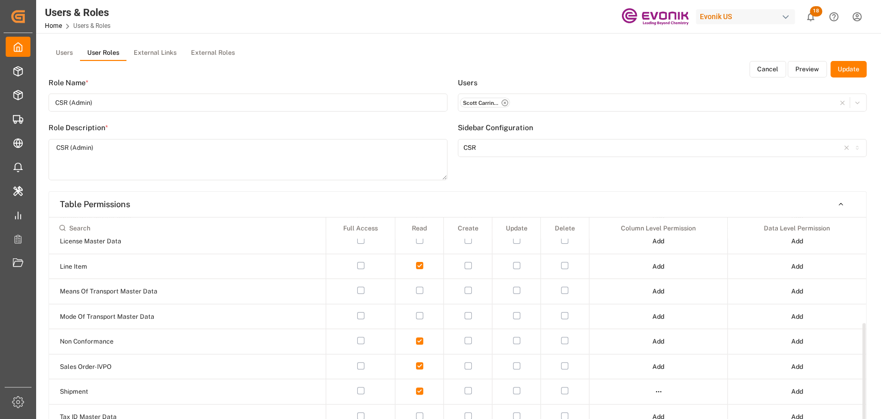
scroll to position [229, 0]
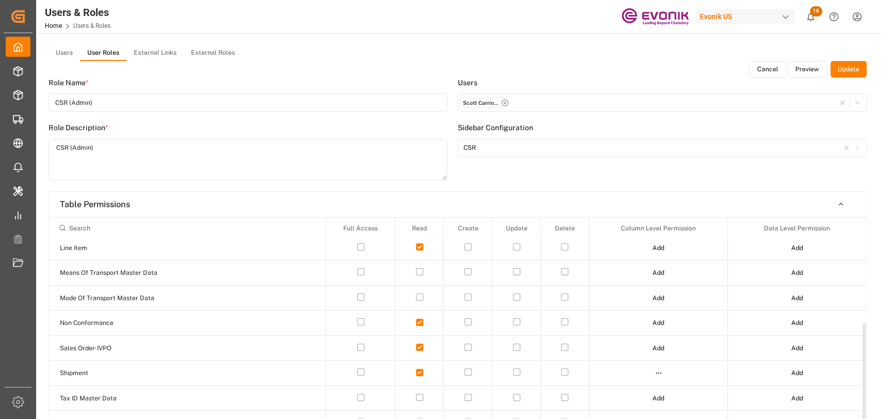
click at [798, 372] on button "Add" at bounding box center [797, 372] width 26 height 17
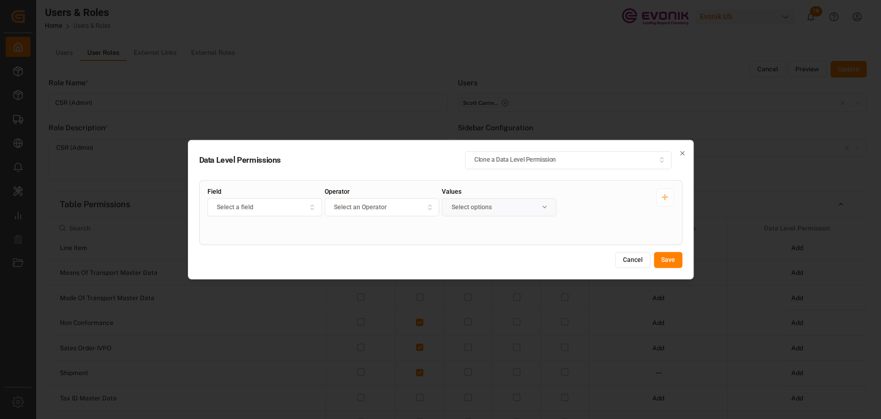
click at [669, 160] on div "Clone a Data Level Permission" at bounding box center [568, 159] width 202 height 9
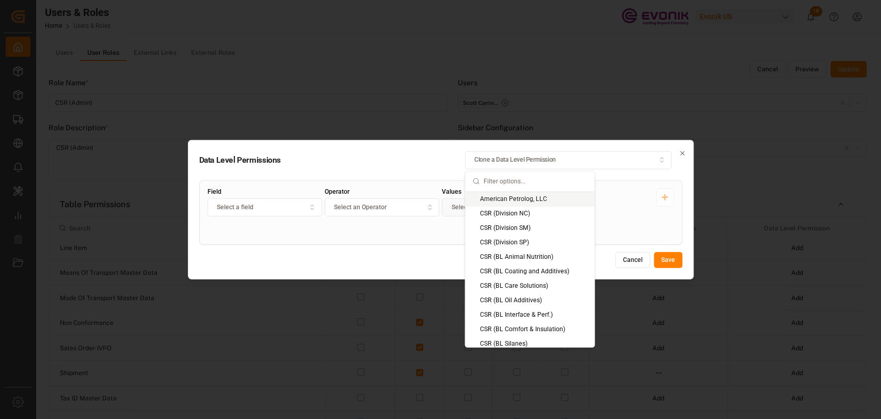
click at [556, 161] on div "Clone a Data Level Permission" at bounding box center [568, 159] width 202 height 9
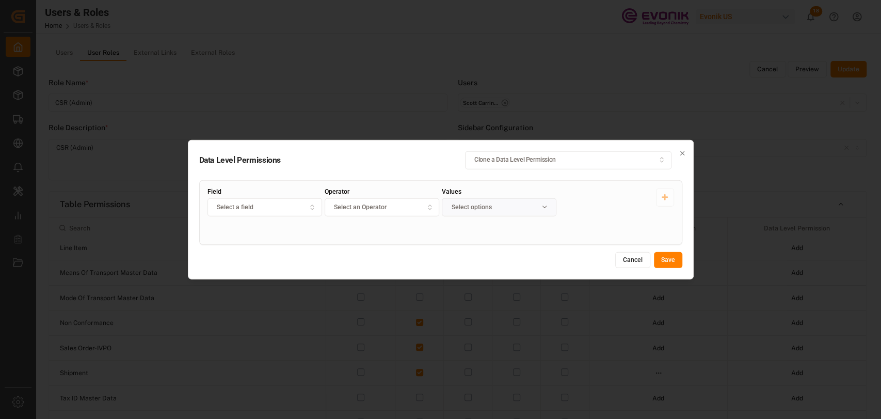
click at [215, 212] on button "Select a field" at bounding box center [264, 207] width 115 height 18
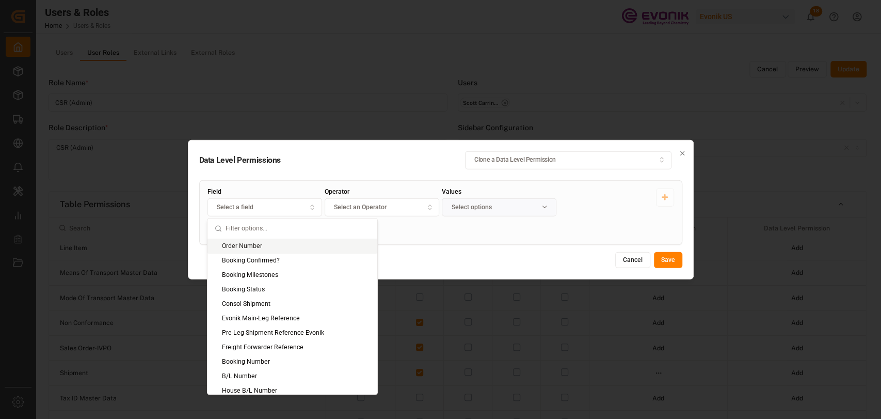
click at [215, 212] on button "Select a field" at bounding box center [264, 207] width 115 height 18
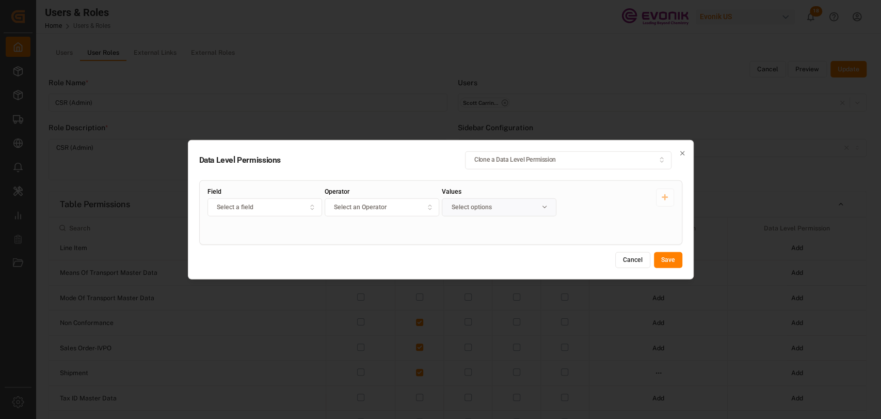
click at [627, 258] on button "Cancel" at bounding box center [632, 259] width 35 height 17
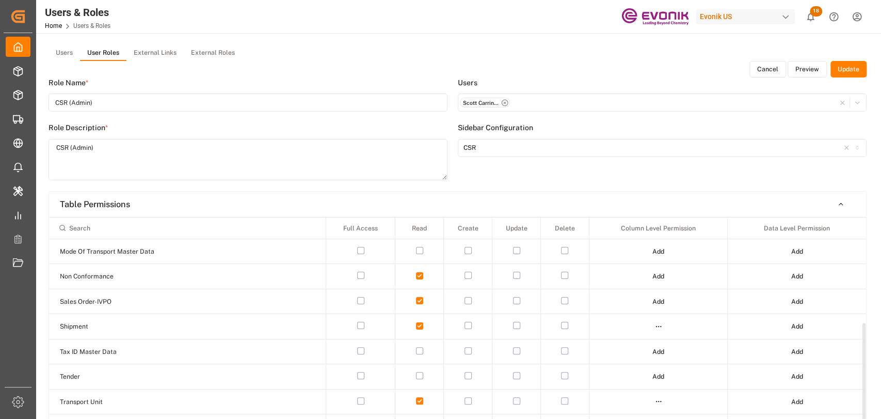
scroll to position [295, 0]
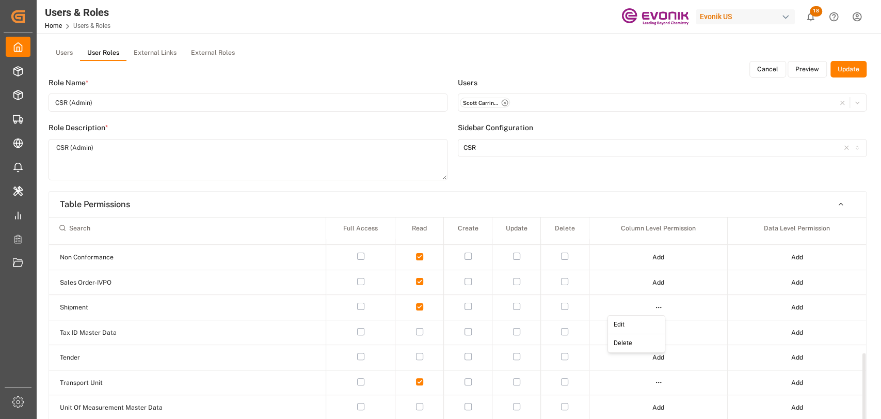
click at [655, 309] on html "Created by potrace 1.15, written by Peter Selinger 2001-2017 Created by potrace…" at bounding box center [440, 209] width 881 height 419
click at [629, 325] on div "Edit" at bounding box center [635, 324] width 53 height 14
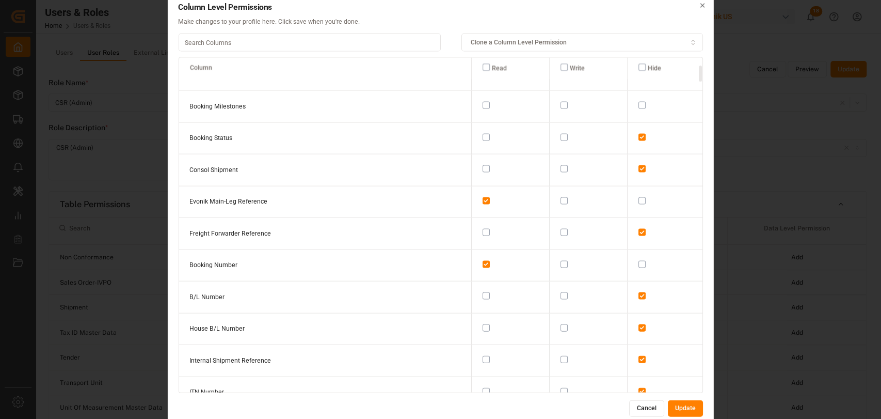
scroll to position [229, 0]
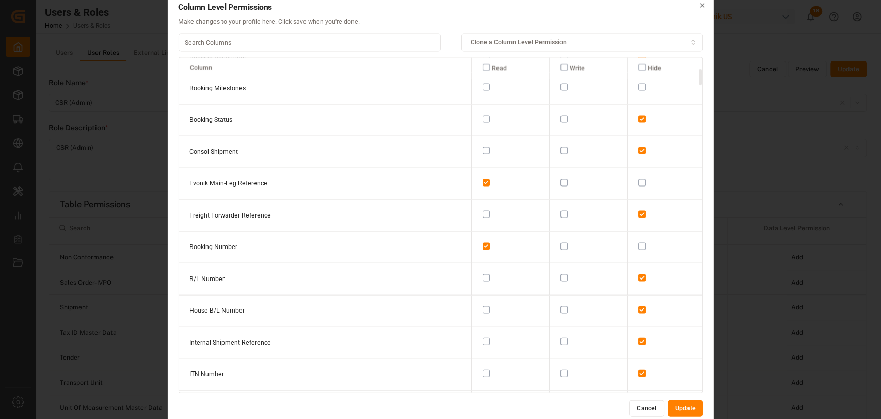
click at [483, 211] on button "button" at bounding box center [486, 214] width 7 height 7
click at [689, 404] on button "Update" at bounding box center [685, 408] width 35 height 17
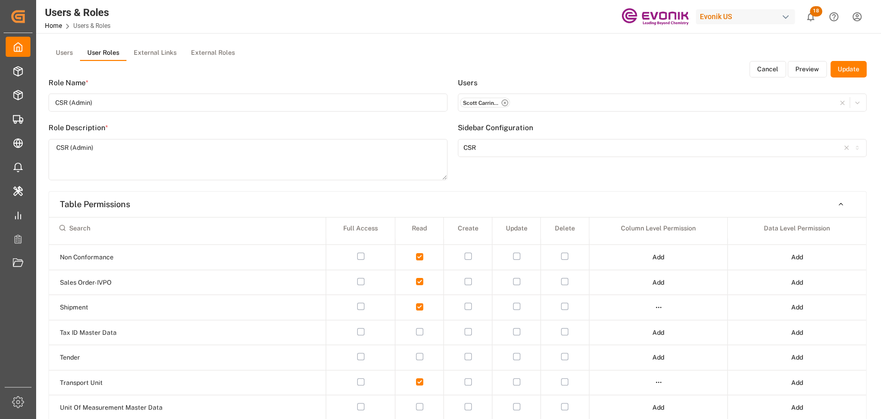
click at [847, 70] on button "Update" at bounding box center [848, 69] width 36 height 17
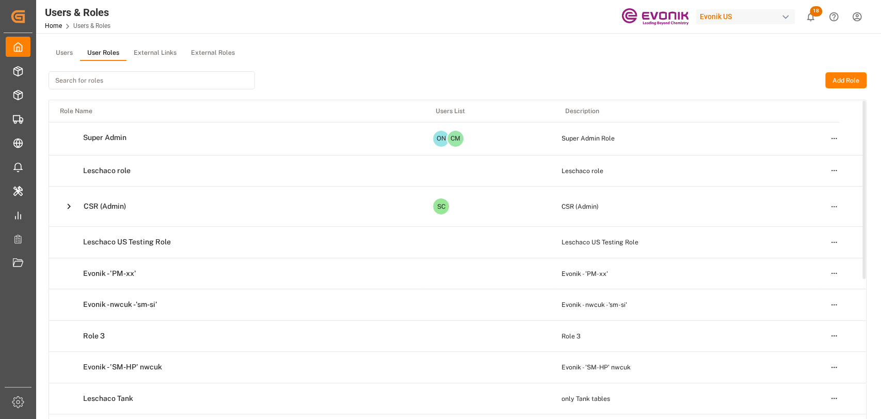
click at [836, 205] on html "Created by potrace 1.15, written by Peter Selinger 2001-2017 Created by potrace…" at bounding box center [440, 209] width 881 height 419
click at [799, 226] on div "Edit" at bounding box center [812, 224] width 53 height 14
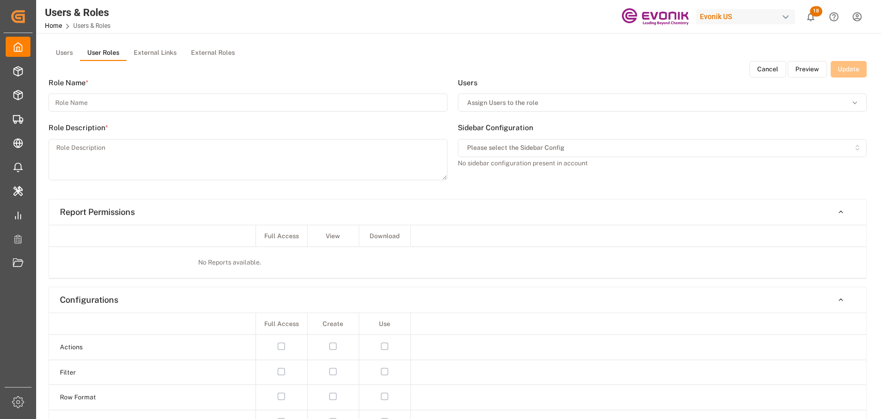
type input "CSR (Admin)"
type textarea "CSR (Admin)"
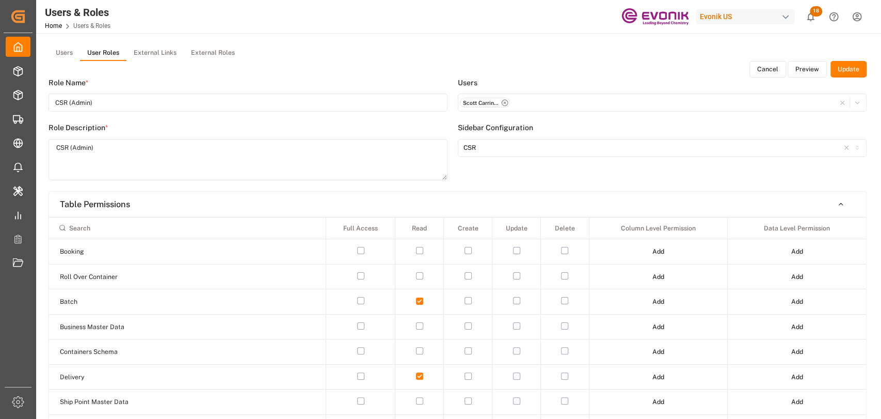
click at [799, 67] on button "Preview" at bounding box center [807, 69] width 39 height 17
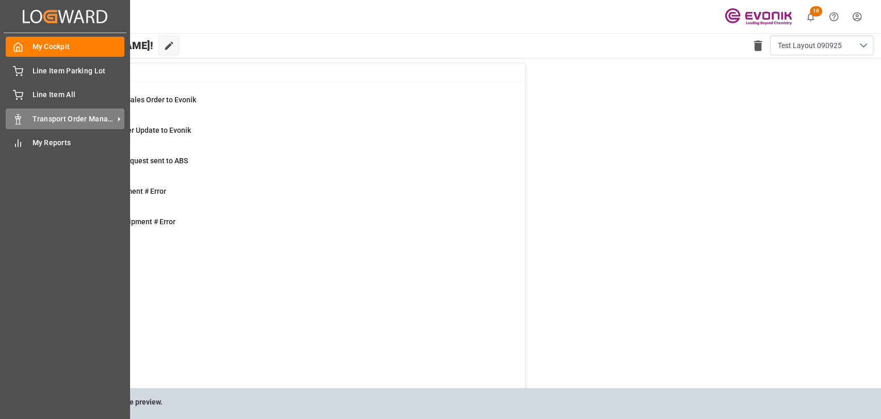
click at [45, 119] on span "Transport Order Management" at bounding box center [74, 119] width 82 height 11
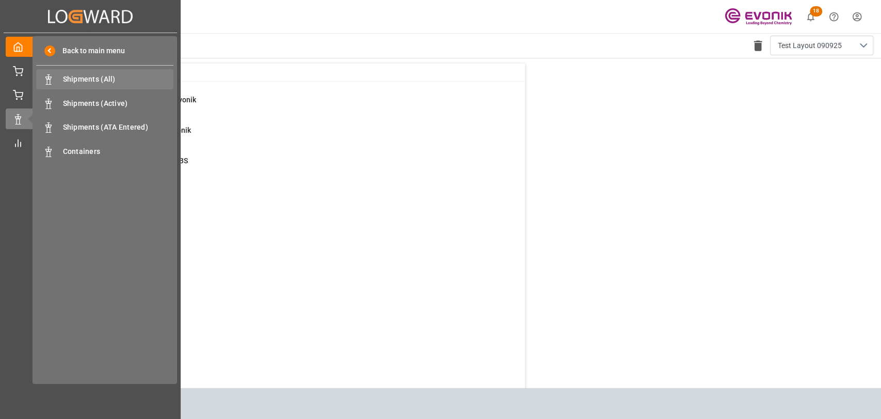
click at [71, 85] on div "Shipments (All) Shipments (All)" at bounding box center [104, 79] width 137 height 20
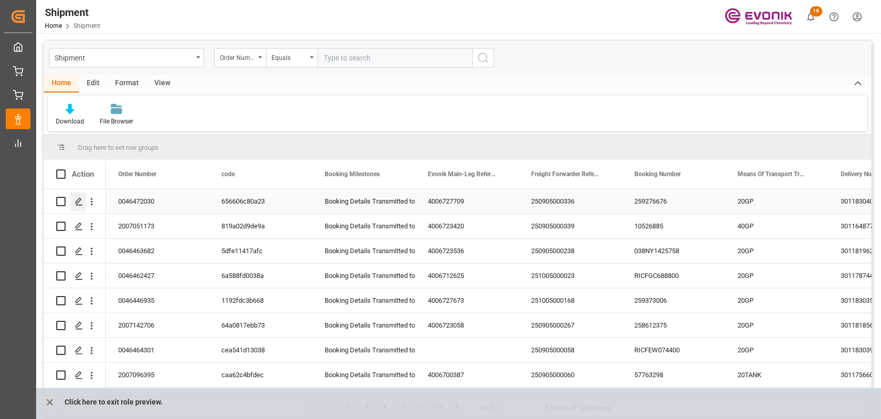
click at [78, 202] on polygon "Press SPACE to select this row." at bounding box center [78, 200] width 5 height 5
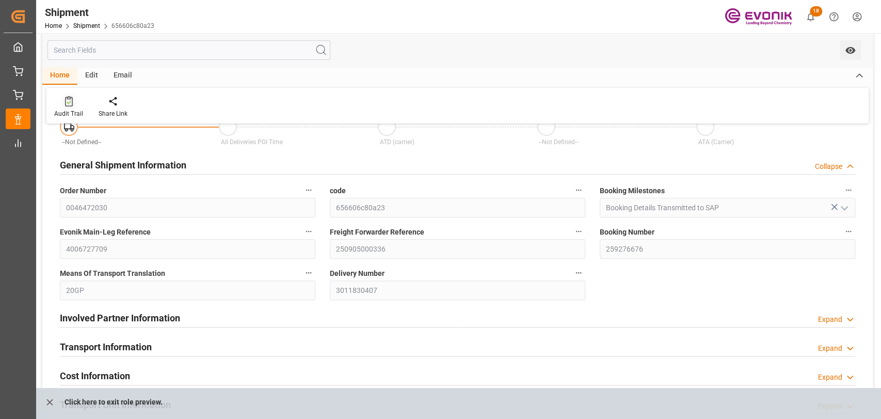
scroll to position [115, 0]
click at [52, 403] on icon "close role preview" at bounding box center [49, 401] width 11 height 11
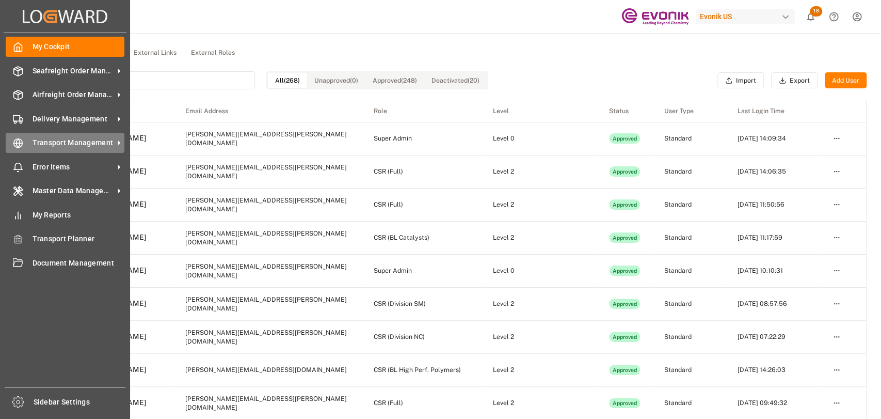
click at [34, 142] on span "Transport Management" at bounding box center [74, 142] width 82 height 11
drag, startPoint x: 29, startPoint y: 148, endPoint x: 84, endPoint y: 106, distance: 68.4
click at [30, 148] on div "Transport Management Transport Management" at bounding box center [65, 143] width 119 height 20
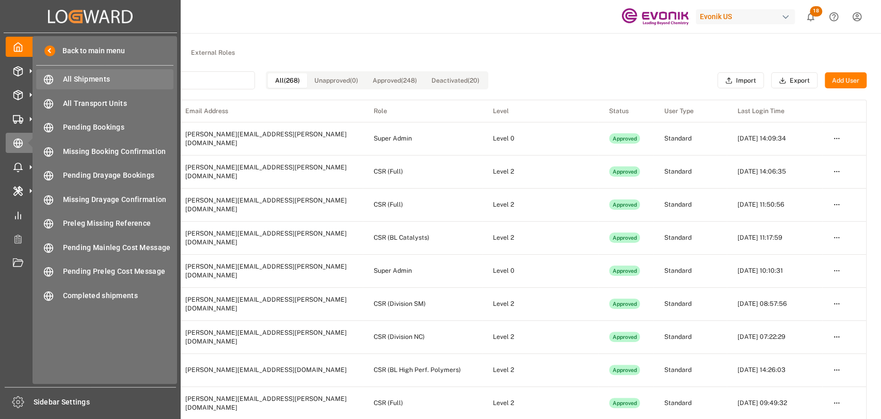
click at [91, 75] on span "All Shipments" at bounding box center [118, 79] width 111 height 11
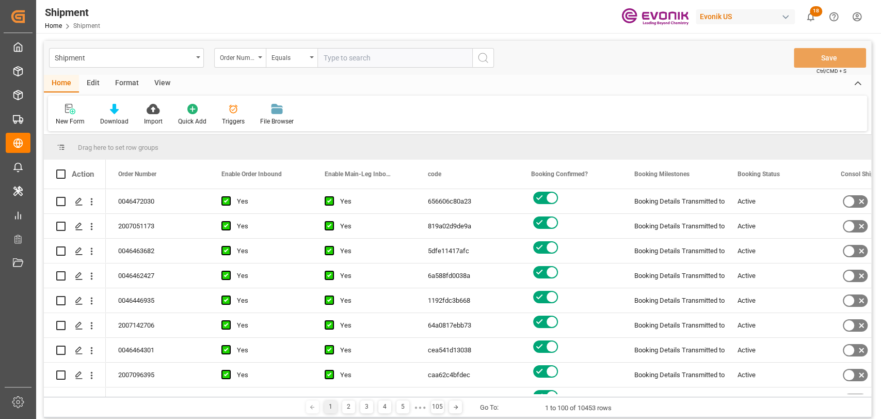
click at [122, 83] on div "Format" at bounding box center [126, 84] width 39 height 18
click at [76, 119] on div "Filter Rows" at bounding box center [71, 121] width 30 height 9
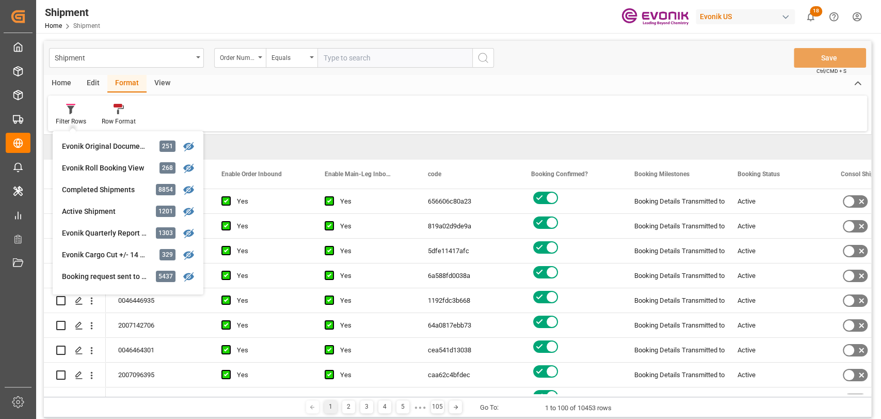
click at [84, 84] on div "Edit" at bounding box center [93, 84] width 28 height 18
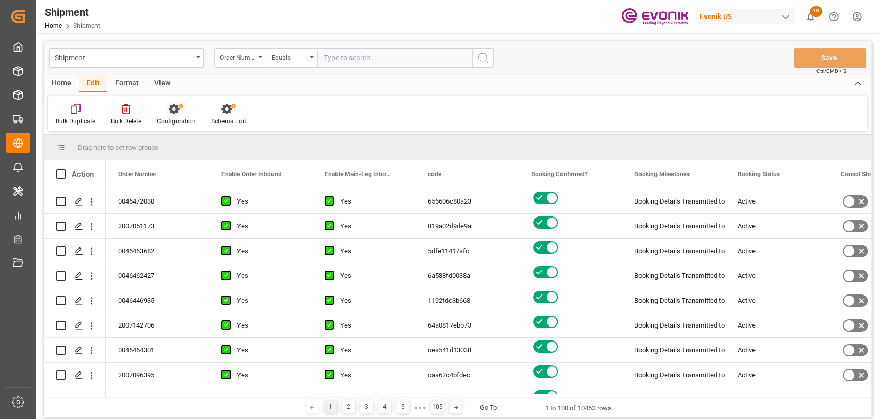
click at [175, 114] on div "Configuration" at bounding box center [176, 114] width 54 height 23
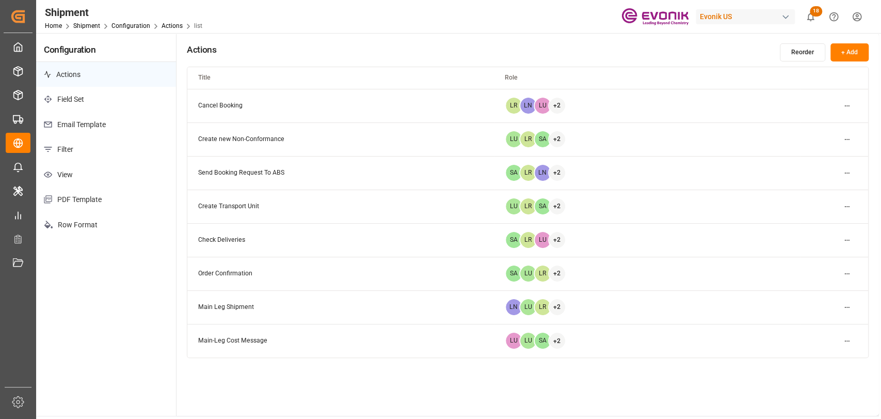
click at [82, 142] on p "Filter" at bounding box center [106, 149] width 140 height 25
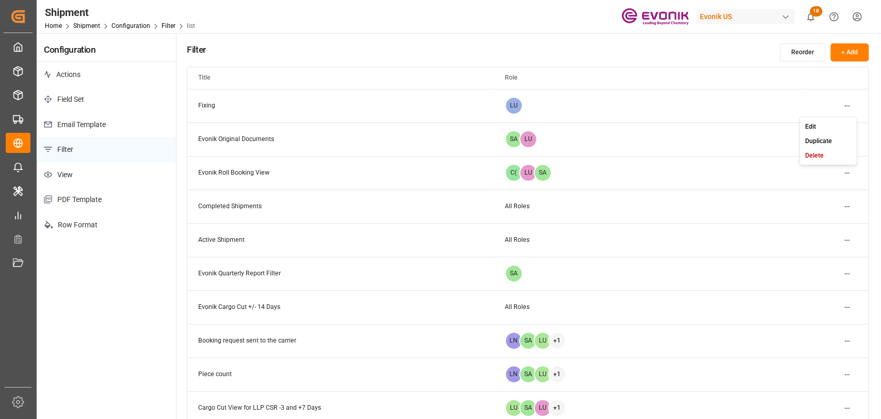
click at [845, 108] on html "Created by potrace 1.15, written by Peter Selinger 2001-2017 Created by potrace…" at bounding box center [440, 209] width 881 height 419
click at [826, 123] on div "Edit" at bounding box center [827, 126] width 53 height 14
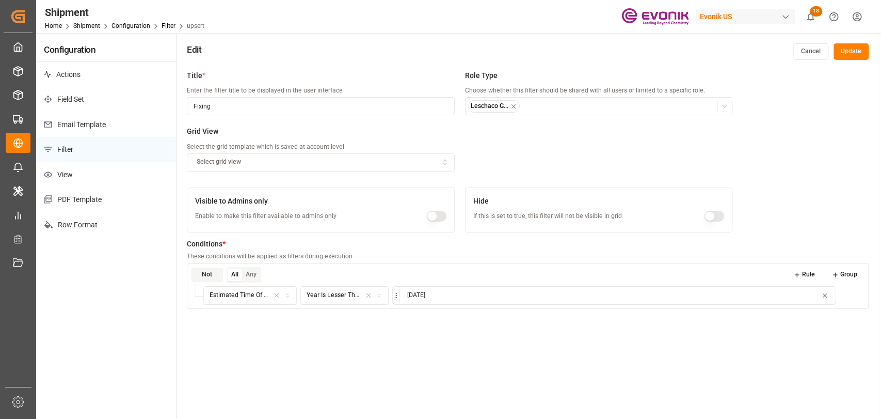
click at [805, 49] on button "Cancel" at bounding box center [810, 51] width 35 height 17
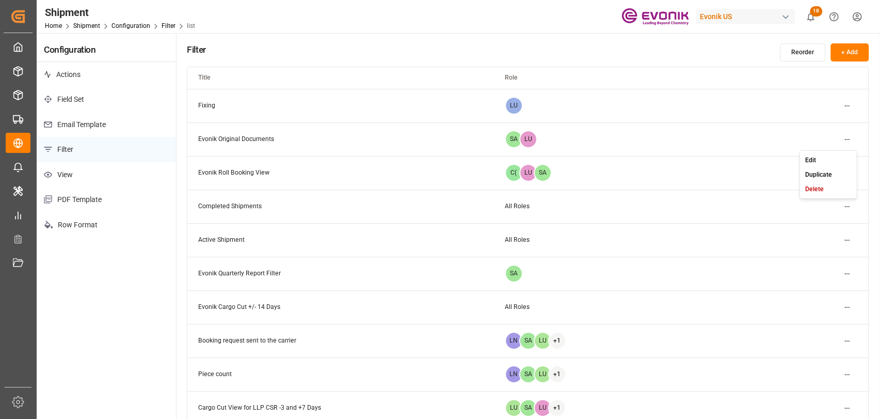
click at [847, 134] on html "Created by potrace 1.15, written by Peter Selinger 2001-2017 Created by potrace…" at bounding box center [440, 209] width 881 height 419
click at [826, 155] on div "Edit" at bounding box center [827, 159] width 53 height 14
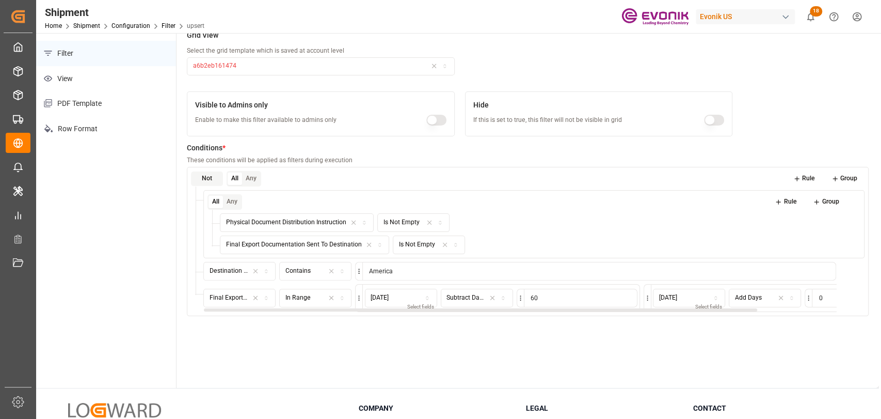
scroll to position [115, 0]
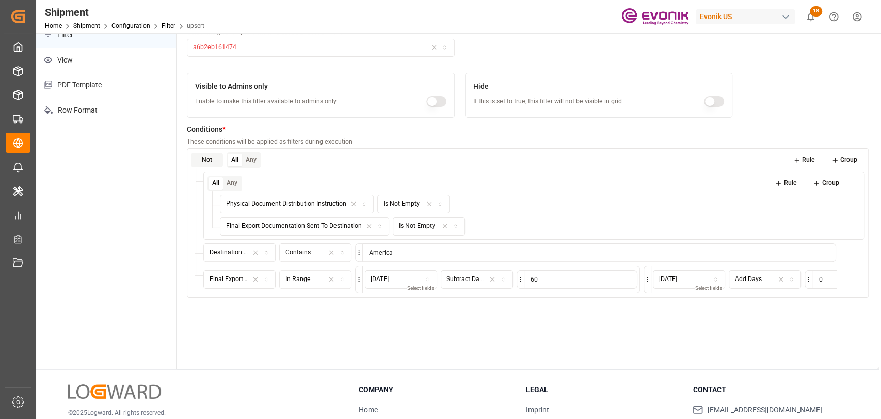
click at [139, 336] on div "Configuration Actions Field Set Email Template Filter View PDF Template Row For…" at bounding box center [106, 143] width 140 height 451
click at [265, 280] on icon "button" at bounding box center [266, 280] width 2 height 1
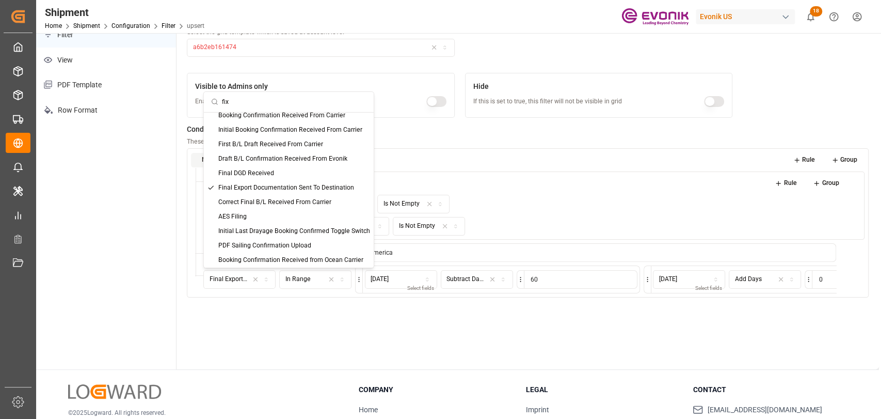
scroll to position [0, 0]
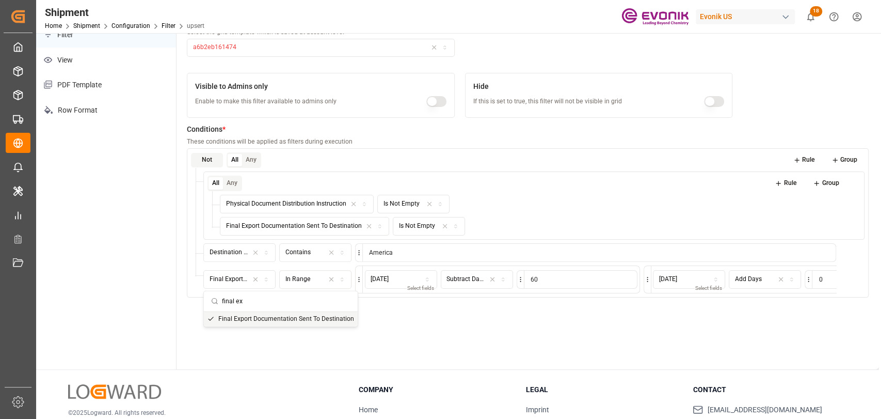
type input "final ex"
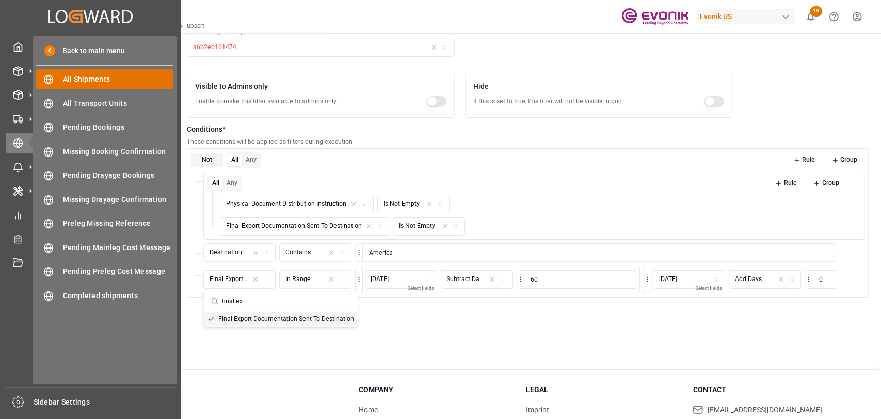
click at [67, 80] on span "All Shipments" at bounding box center [118, 79] width 111 height 11
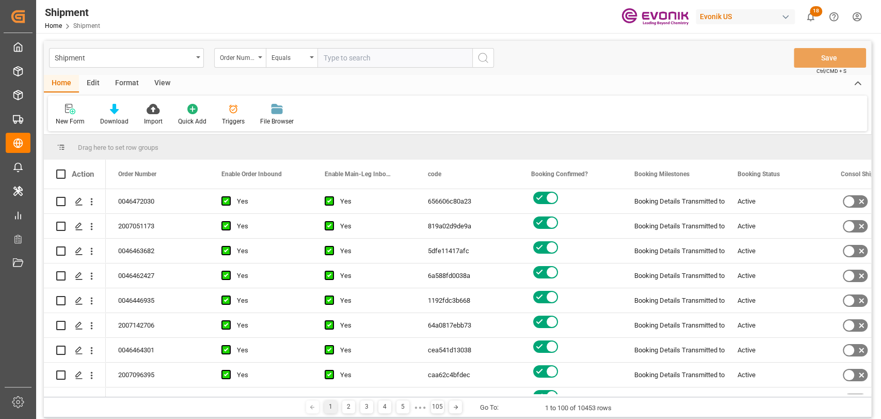
click at [123, 81] on div "Format" at bounding box center [126, 84] width 39 height 18
click at [75, 110] on icon at bounding box center [70, 109] width 9 height 10
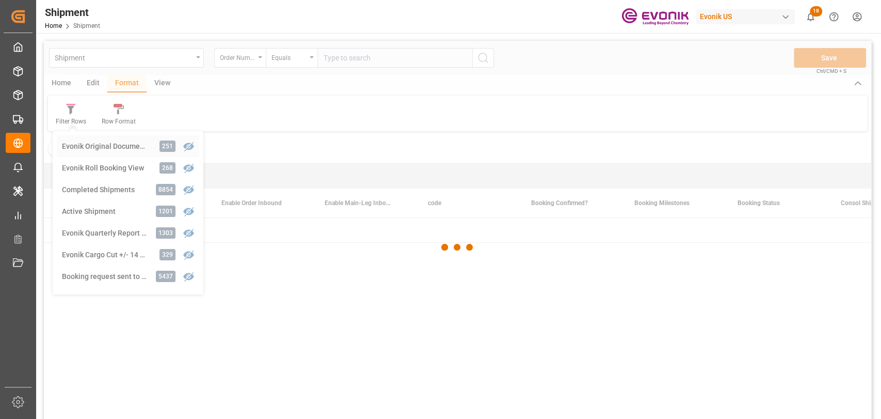
click at [95, 150] on div "Shipment Order Number Equals Save Ctrl/CMD + S Home Edit Format View Filter Row…" at bounding box center [457, 243] width 827 height 405
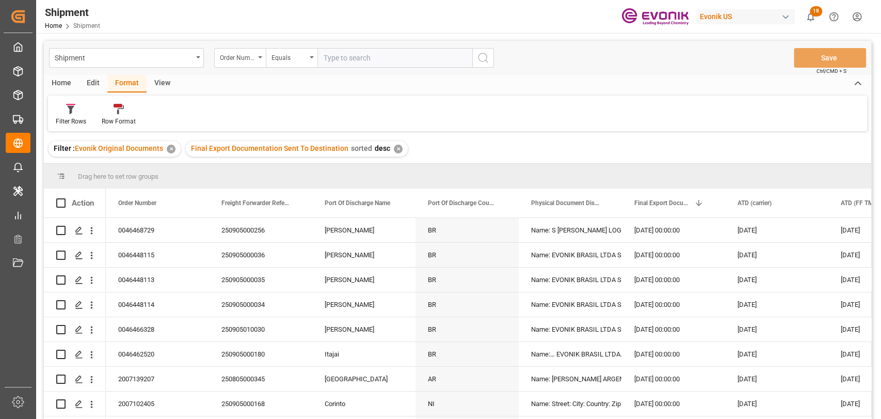
click at [860, 19] on html "Created by potrace 1.15, written by [PERSON_NAME] [DATE]-[DATE] Created by potr…" at bounding box center [440, 209] width 881 height 419
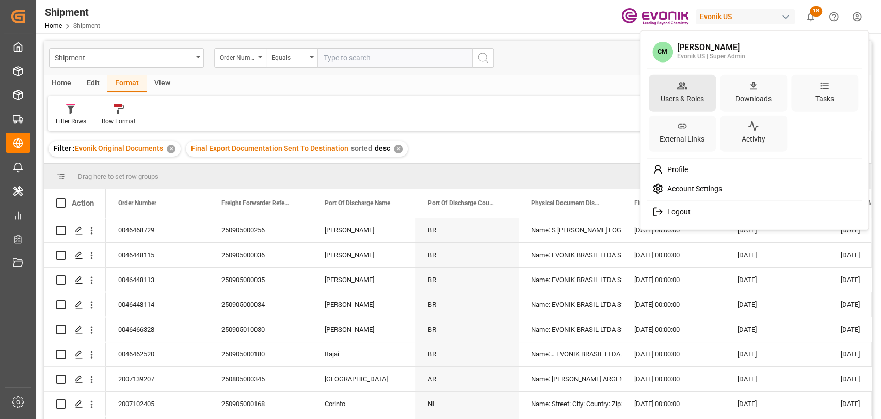
drag, startPoint x: 677, startPoint y: 185, endPoint x: 675, endPoint y: 91, distance: 93.9
click at [671, 74] on div "CM [PERSON_NAME] Evonik US | Super Admin Users & Roles Downloads Tasks External…" at bounding box center [755, 130] width 224 height 195
click at [676, 94] on div "Users & Roles" at bounding box center [682, 98] width 47 height 15
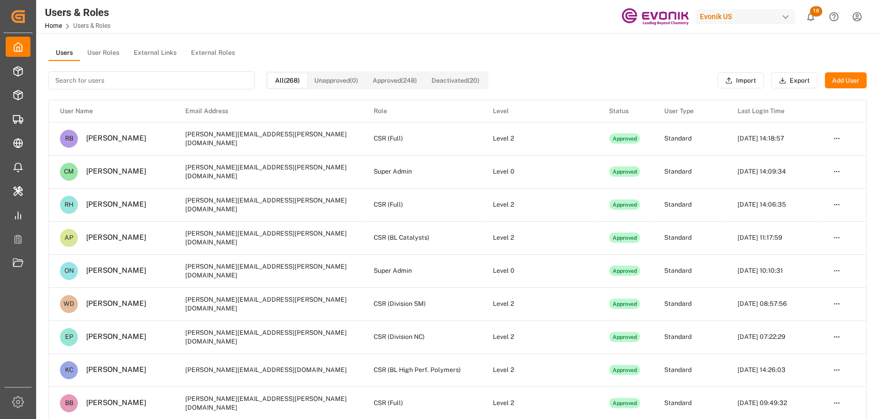
click at [95, 57] on button "User Roles" at bounding box center [103, 52] width 46 height 15
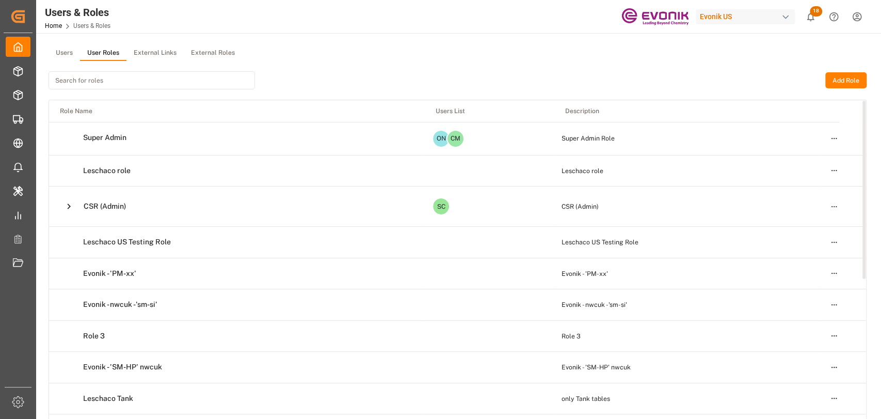
click at [838, 203] on html "Created by potrace 1.15, written by [PERSON_NAME] [DATE]-[DATE] Created by potr…" at bounding box center [440, 209] width 881 height 419
click at [803, 221] on div "Edit" at bounding box center [812, 224] width 53 height 14
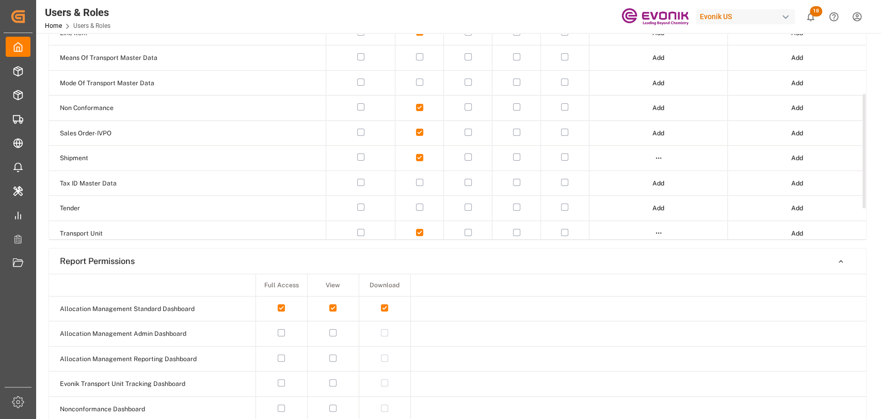
scroll to position [229, 0]
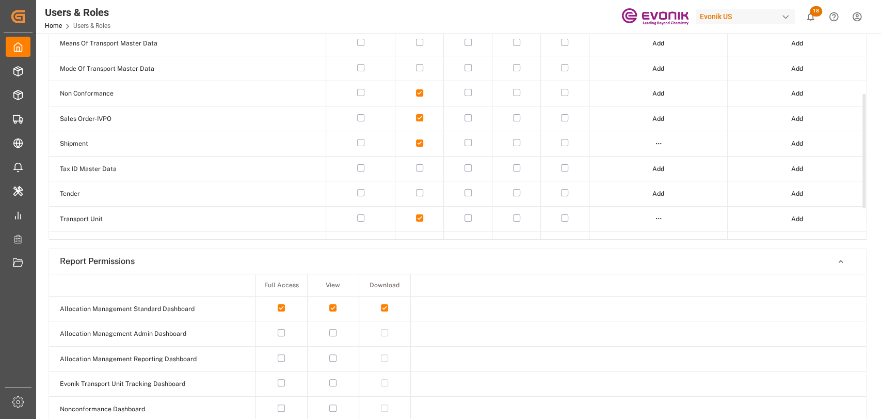
click at [662, 142] on html "Created by potrace 1.15, written by [PERSON_NAME] [DATE]-[DATE] Created by potr…" at bounding box center [440, 209] width 881 height 419
click at [617, 162] on div "Edit" at bounding box center [635, 160] width 53 height 14
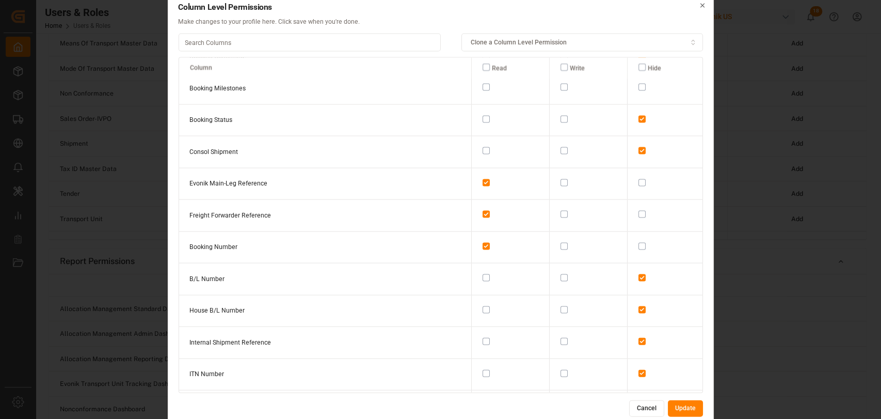
click at [528, 42] on span "Clone a Column Level Permission" at bounding box center [519, 42] width 96 height 9
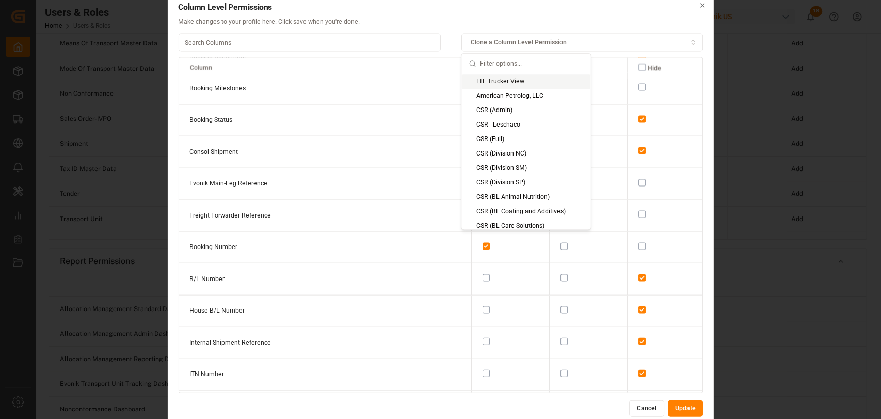
click at [527, 42] on span "Clone a Column Level Permission" at bounding box center [519, 42] width 96 height 9
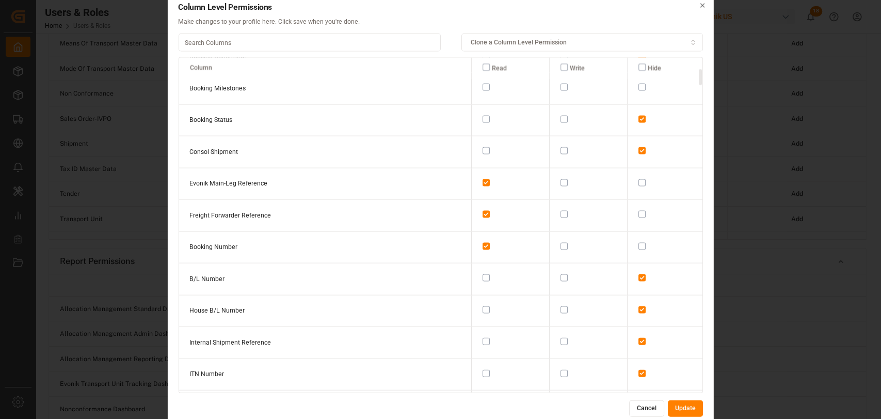
click at [678, 410] on button "Update" at bounding box center [685, 408] width 35 height 17
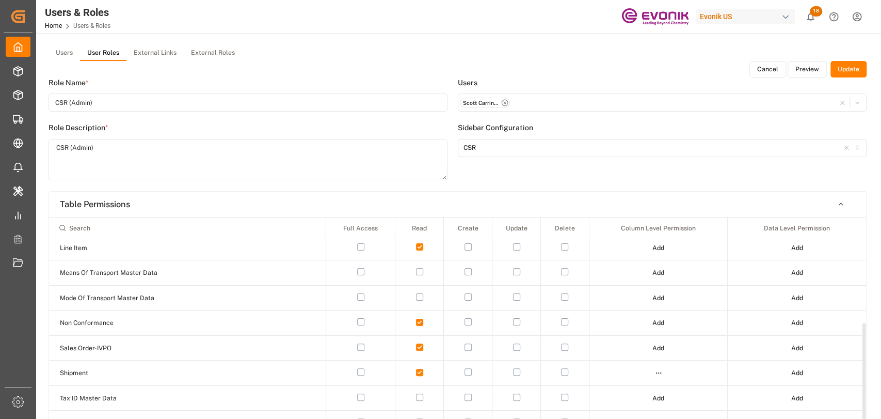
scroll to position [0, 0]
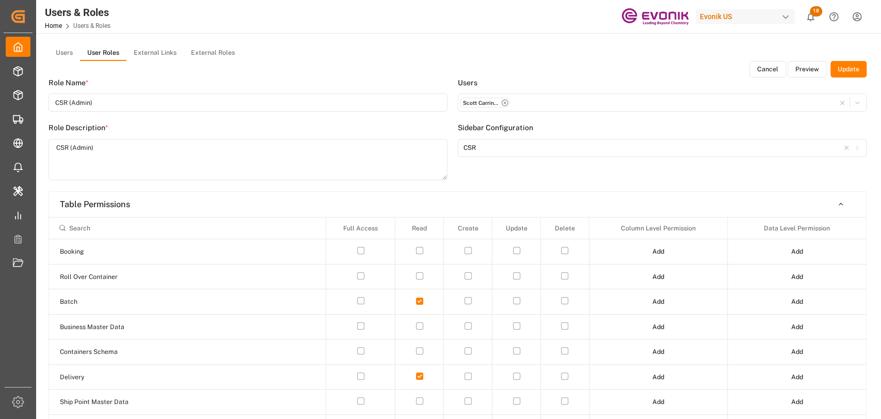
click at [798, 67] on button "Preview" at bounding box center [807, 69] width 39 height 17
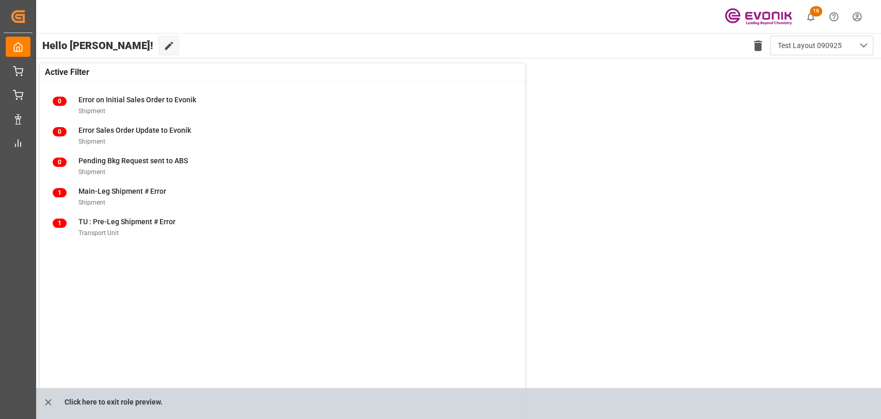
click at [858, 18] on html "Created by potrace 1.15, written by [PERSON_NAME] [DATE]-[DATE] Created by potr…" at bounding box center [440, 209] width 881 height 419
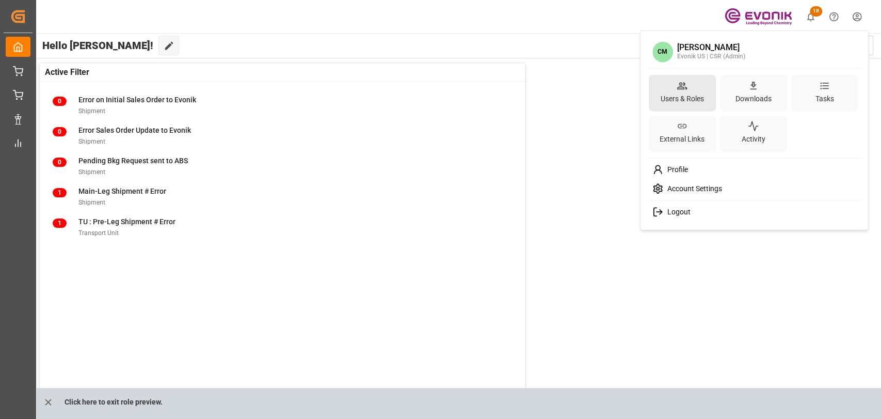
click at [691, 95] on div "Users & Roles" at bounding box center [682, 98] width 47 height 15
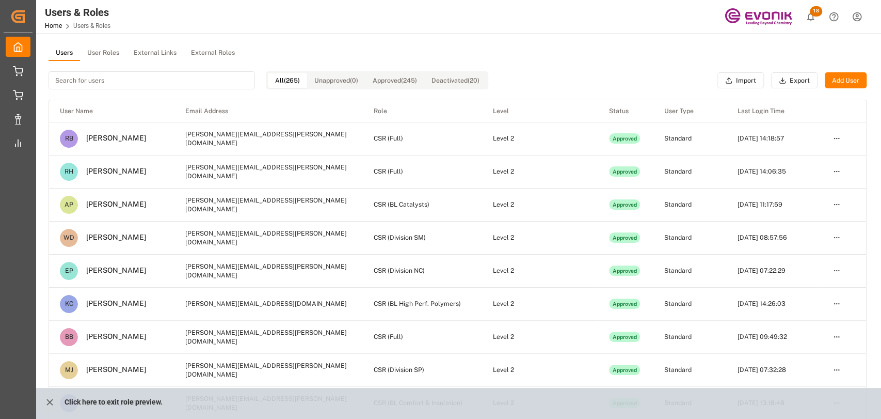
click at [115, 52] on button "User Roles" at bounding box center [103, 52] width 46 height 15
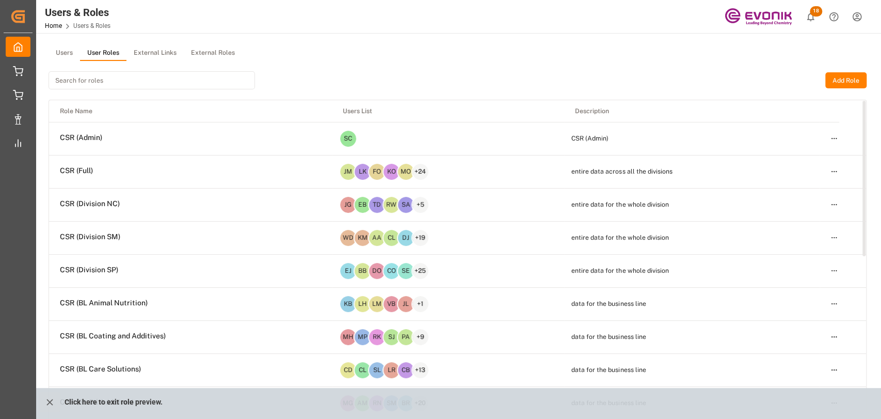
click at [839, 174] on html "Created by potrace 1.15, written by [PERSON_NAME] [DATE]-[DATE] Created by potr…" at bounding box center [440, 209] width 881 height 419
click at [809, 186] on div "Edit" at bounding box center [812, 190] width 53 height 14
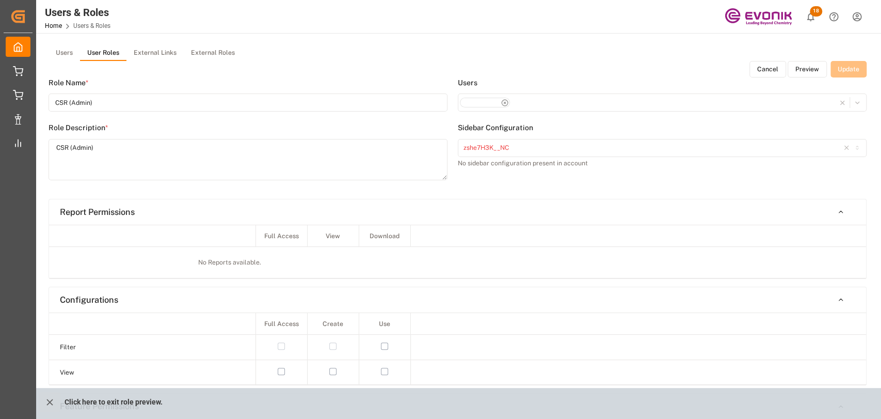
type input "CSR (Full)"
type textarea "entire data across all the divisions"
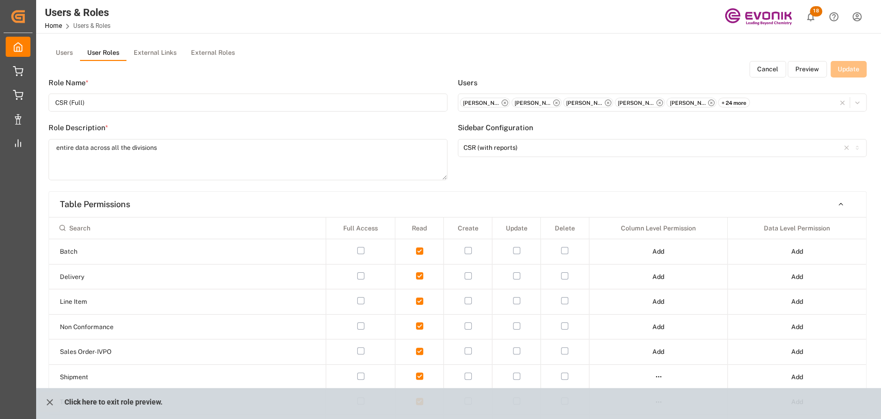
scroll to position [115, 0]
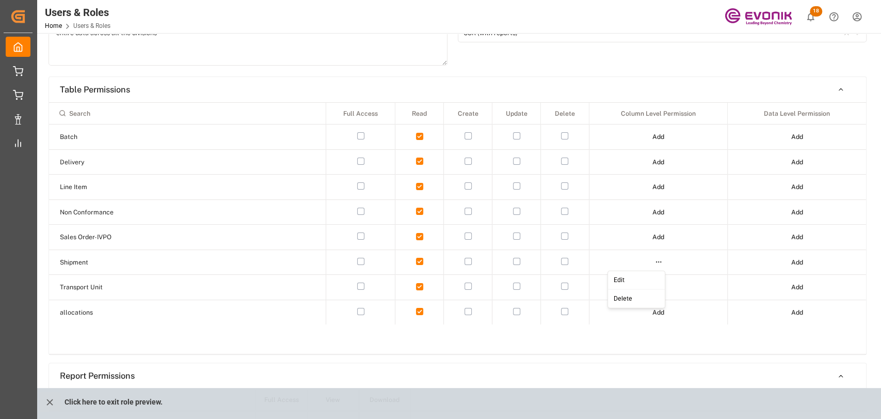
click at [659, 262] on html "Created by potrace 1.15, written by [PERSON_NAME] [DATE]-[DATE] Created by potr…" at bounding box center [440, 209] width 881 height 419
click at [648, 283] on div "Edit" at bounding box center [635, 279] width 53 height 14
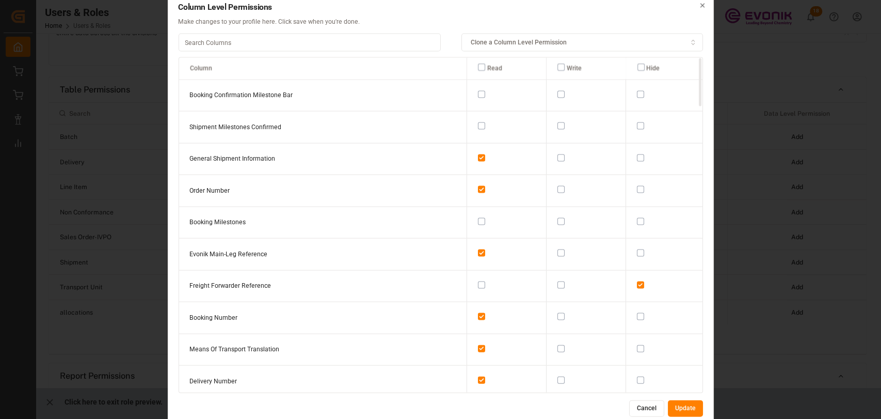
click at [255, 46] on input at bounding box center [309, 43] width 262 height 18
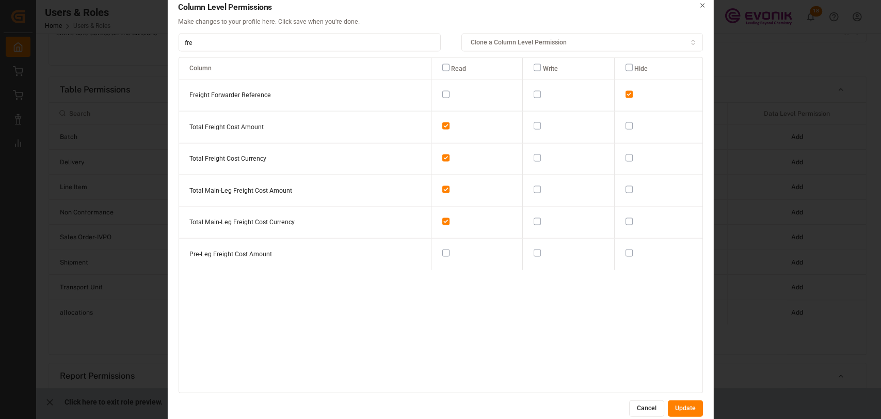
type input "fre"
click at [442, 92] on button "button" at bounding box center [445, 93] width 7 height 7
click at [678, 405] on button "Update" at bounding box center [685, 408] width 35 height 17
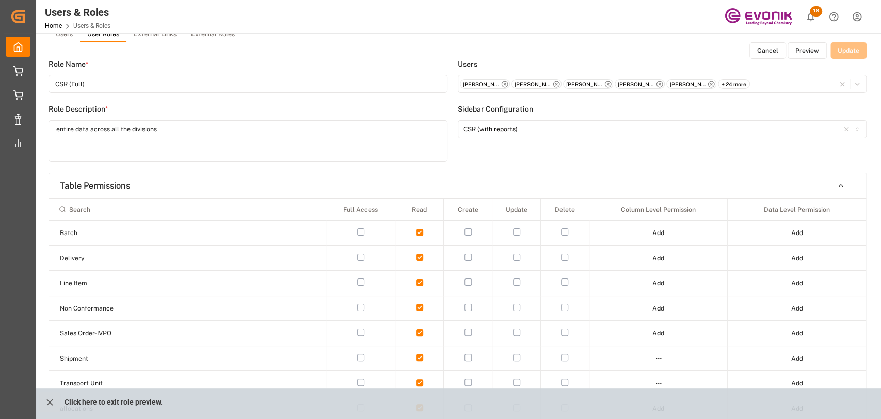
scroll to position [0, 0]
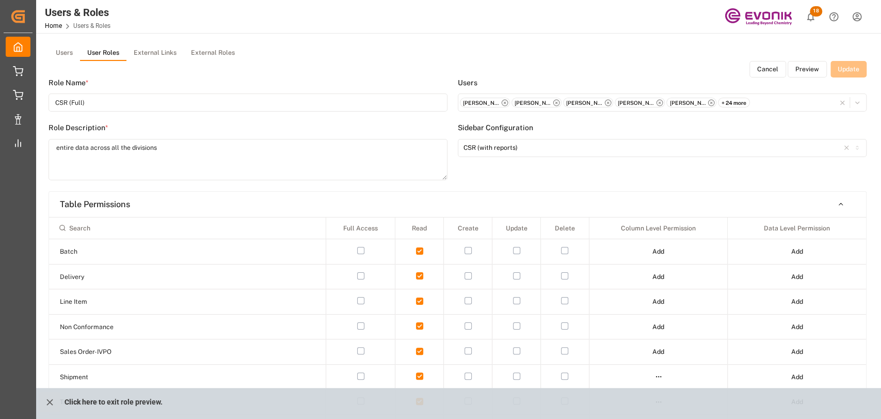
click at [858, 73] on div "Cancel Preview Update" at bounding box center [458, 69] width 818 height 17
click at [773, 67] on button "Cancel" at bounding box center [767, 69] width 37 height 17
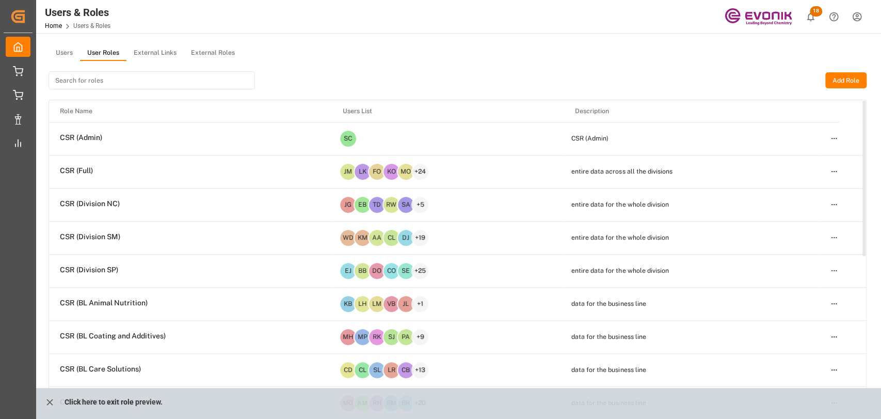
click at [836, 166] on html "Created by potrace 1.15, written by [PERSON_NAME] [DATE]-[DATE] Created by potr…" at bounding box center [440, 209] width 881 height 419
click at [795, 188] on div "Edit" at bounding box center [812, 190] width 53 height 14
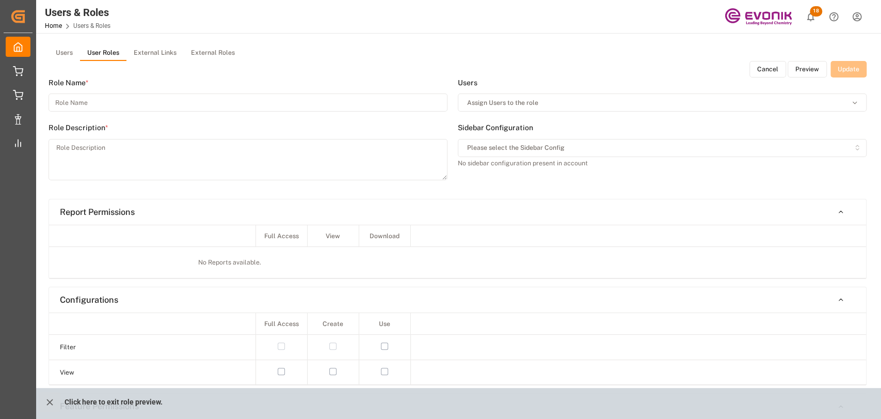
type input "CSR (Full)"
type textarea "entire data across all the divisions"
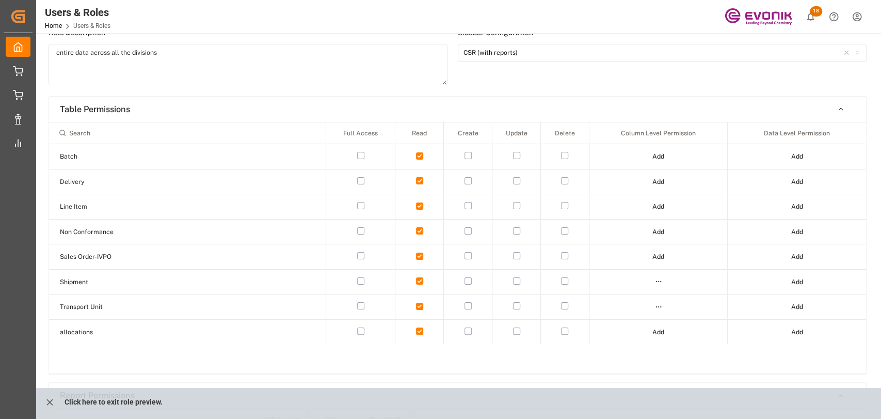
scroll to position [115, 0]
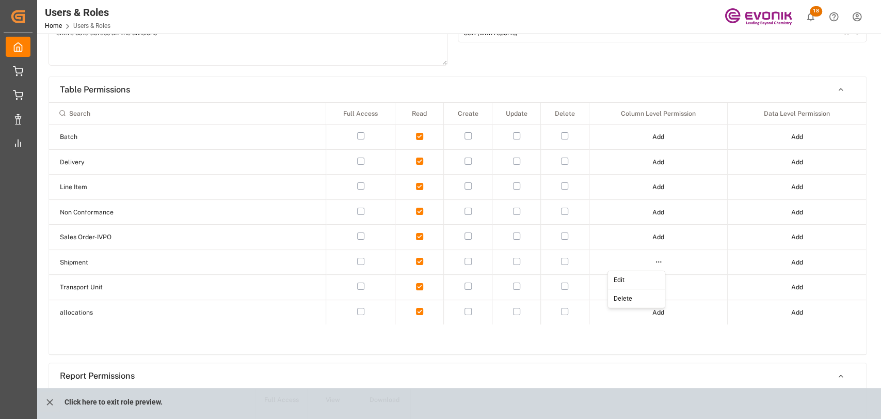
click at [661, 262] on html "Created by potrace 1.15, written by [PERSON_NAME] [DATE]-[DATE] Created by potr…" at bounding box center [440, 209] width 881 height 419
click at [632, 277] on div "Edit" at bounding box center [635, 279] width 53 height 14
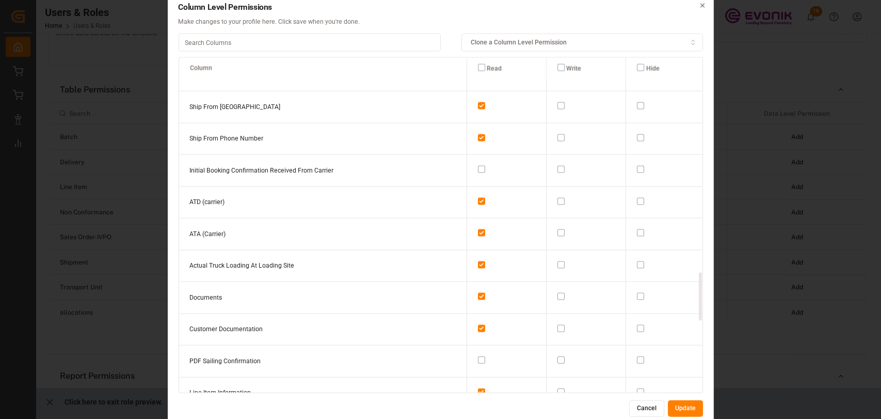
scroll to position [1490, 0]
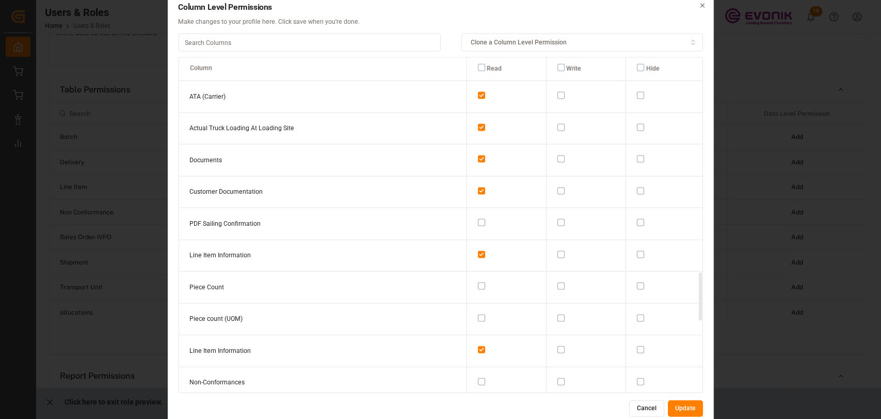
click at [264, 40] on input at bounding box center [309, 43] width 262 height 18
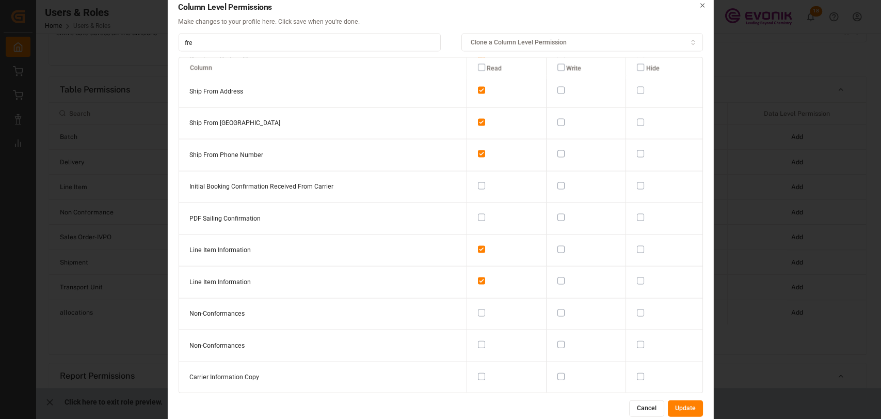
scroll to position [0, 0]
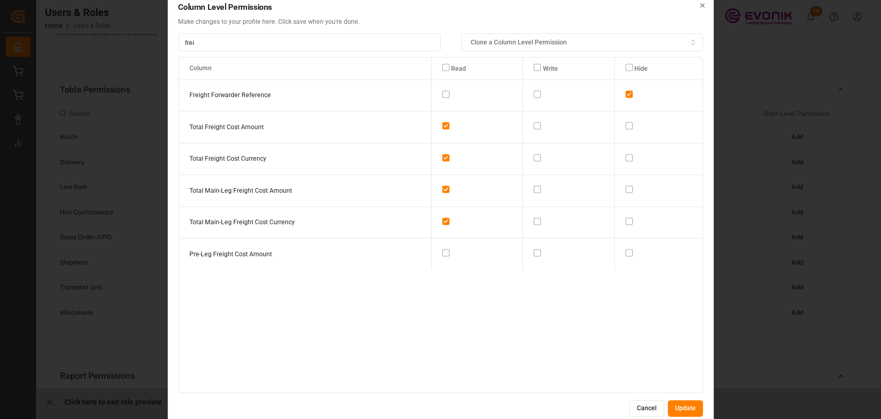
type input "frei"
click at [495, 46] on span "Clone a Column Level Permission" at bounding box center [519, 42] width 96 height 9
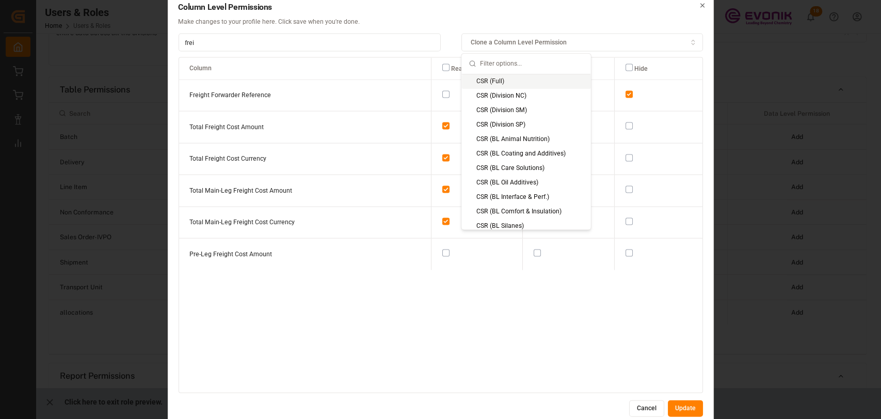
click at [495, 46] on span "Clone a Column Level Permission" at bounding box center [519, 42] width 96 height 9
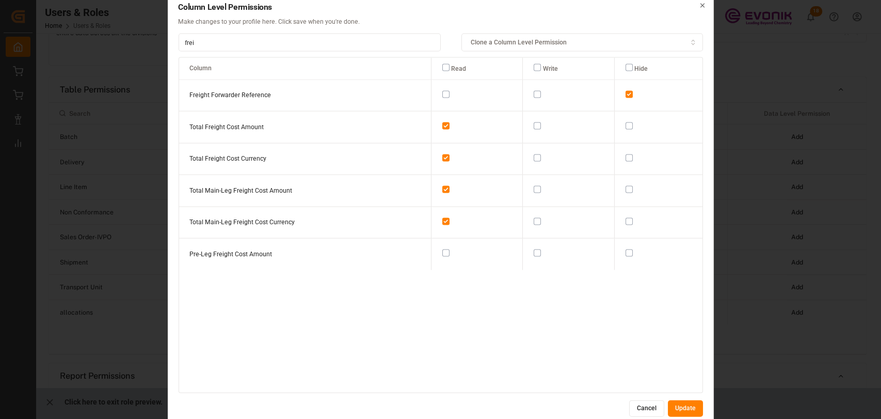
click at [442, 91] on button "button" at bounding box center [445, 93] width 7 height 7
click at [682, 406] on button "Update" at bounding box center [685, 408] width 35 height 17
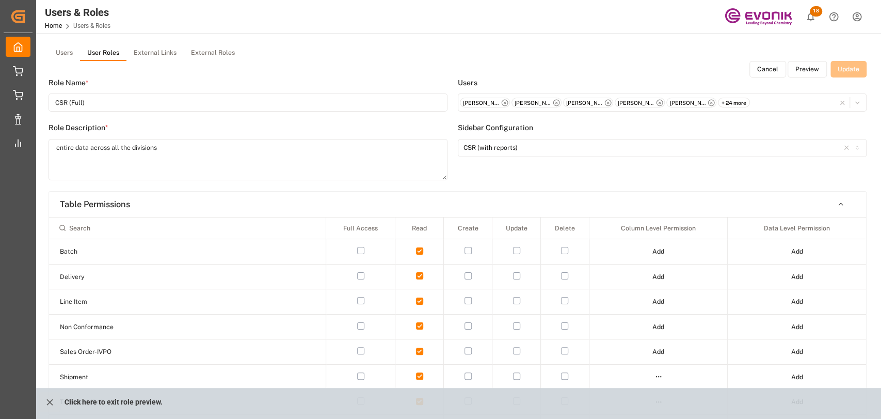
click at [839, 61] on div "Cancel Preview Update" at bounding box center [458, 69] width 818 height 17
click at [839, 65] on div "Cancel Preview Update" at bounding box center [458, 69] width 818 height 17
click at [52, 397] on icon "close role preview" at bounding box center [49, 401] width 11 height 11
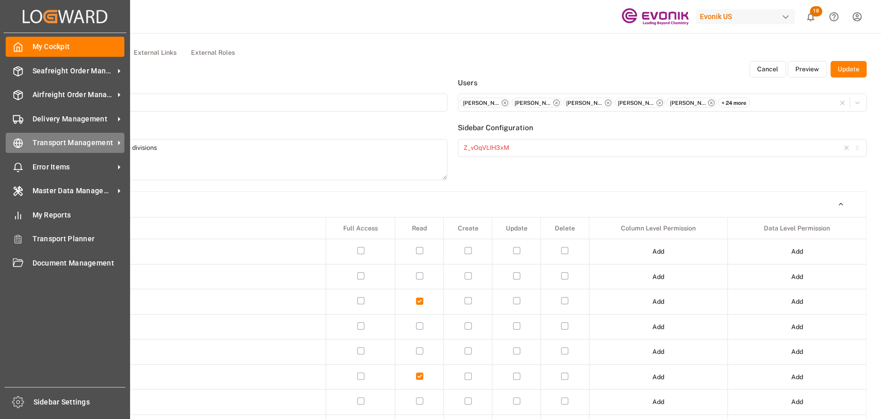
click at [17, 142] on icon at bounding box center [19, 143] width 4 height 9
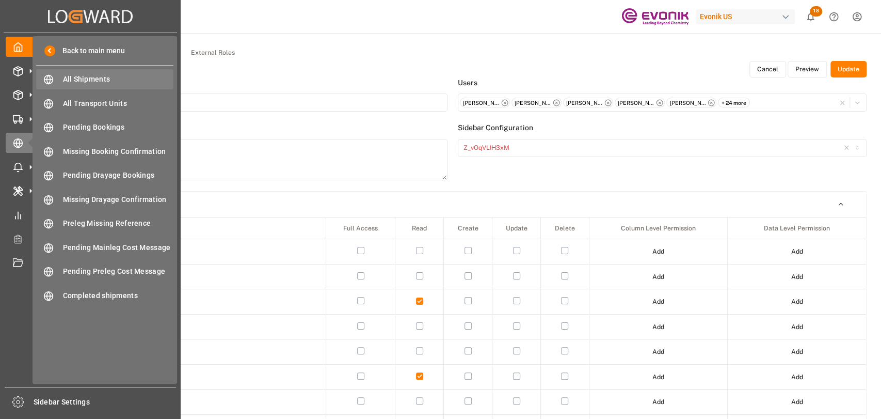
click at [63, 83] on span "All Shipments" at bounding box center [118, 79] width 111 height 11
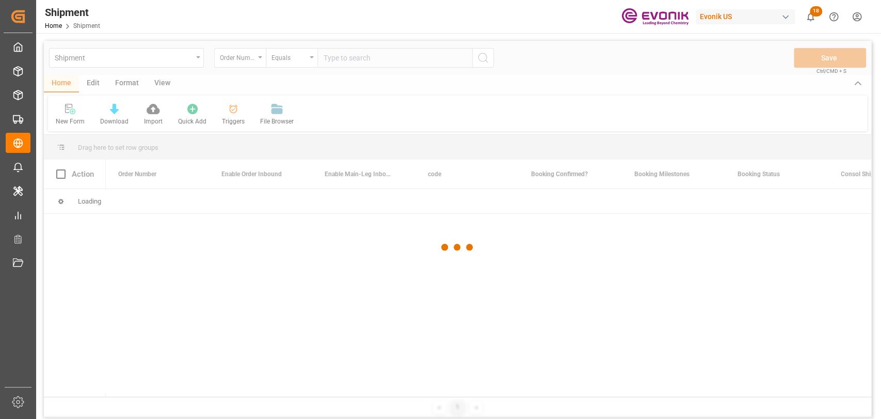
click at [125, 79] on div at bounding box center [457, 247] width 827 height 412
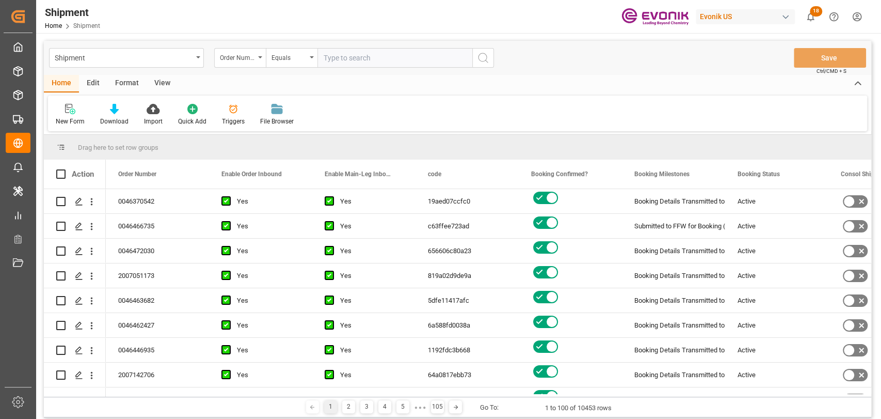
click at [125, 81] on div "Format" at bounding box center [126, 84] width 39 height 18
click at [69, 119] on div "Filter Rows" at bounding box center [71, 121] width 30 height 9
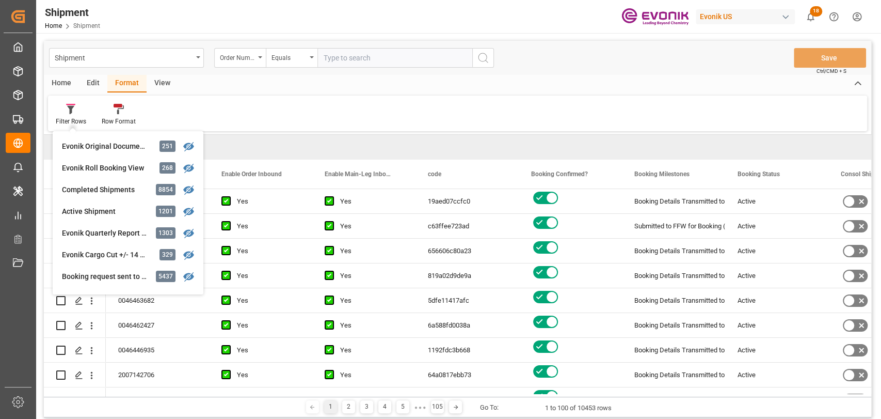
click at [362, 56] on input "text" at bounding box center [394, 58] width 155 height 20
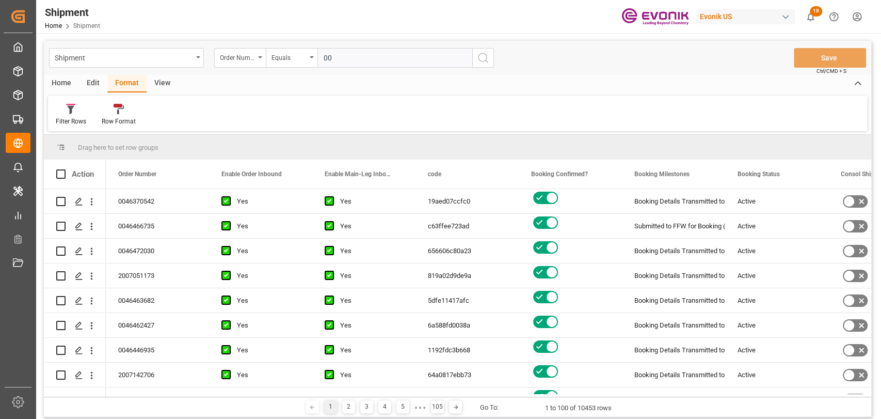
paste input "46437006"
type input "0046437006"
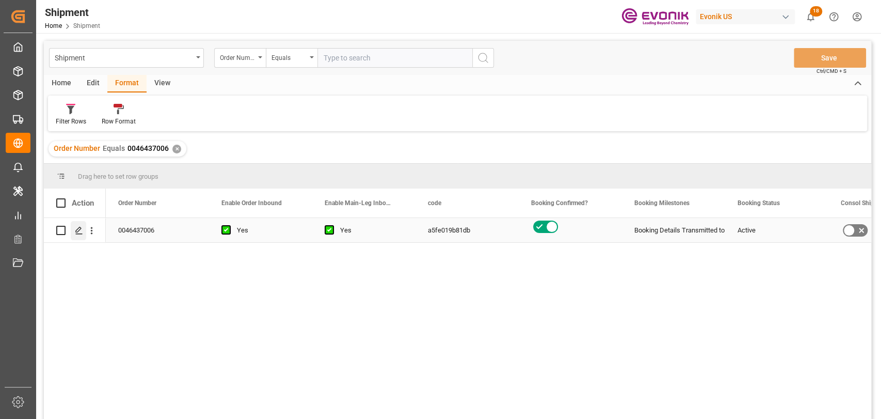
click at [81, 226] on icon "Press SPACE to select this row." at bounding box center [79, 230] width 8 height 8
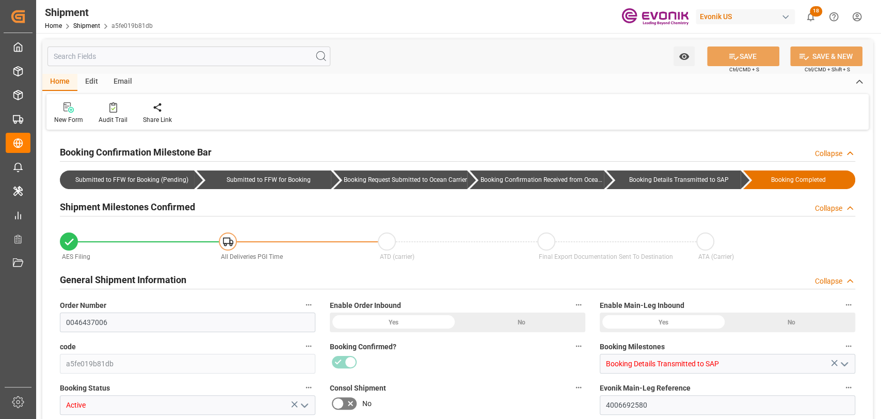
click at [202, 51] on input "text" at bounding box center [188, 56] width 283 height 20
type input "2"
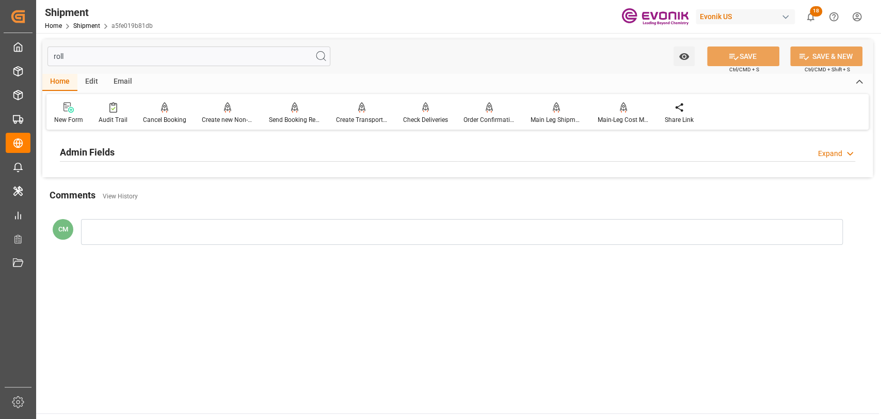
type input "roll"
click at [100, 156] on h2 "Admin Fields" at bounding box center [87, 152] width 55 height 14
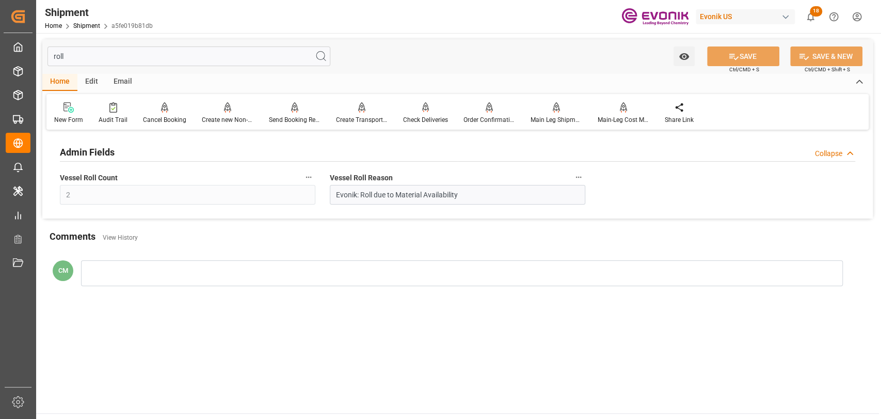
click at [586, 356] on main "roll Watch Option SAVE Ctrl/CMD + S SAVE & NEW Ctrl/CMD + Shift + S Home Edit E…" at bounding box center [457, 223] width 843 height 380
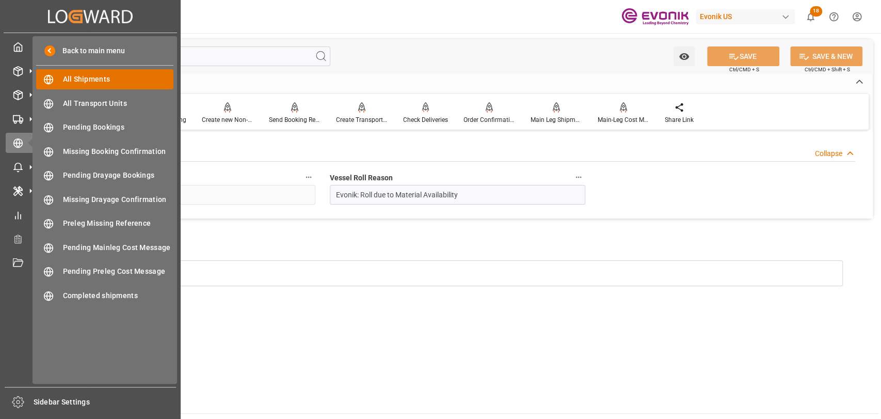
click at [111, 76] on span "All Shipments" at bounding box center [118, 79] width 111 height 11
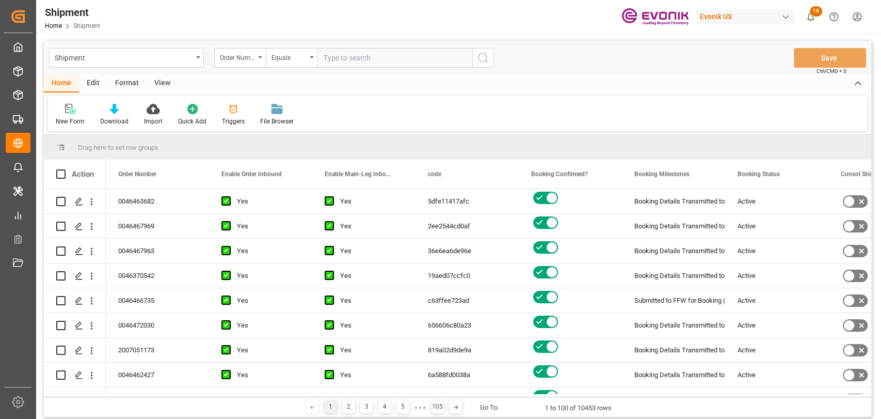
drag, startPoint x: 129, startPoint y: 86, endPoint x: 104, endPoint y: 92, distance: 25.0
click at [128, 86] on div "Format" at bounding box center [126, 84] width 39 height 18
click at [81, 114] on div "Filter Rows" at bounding box center [71, 114] width 46 height 23
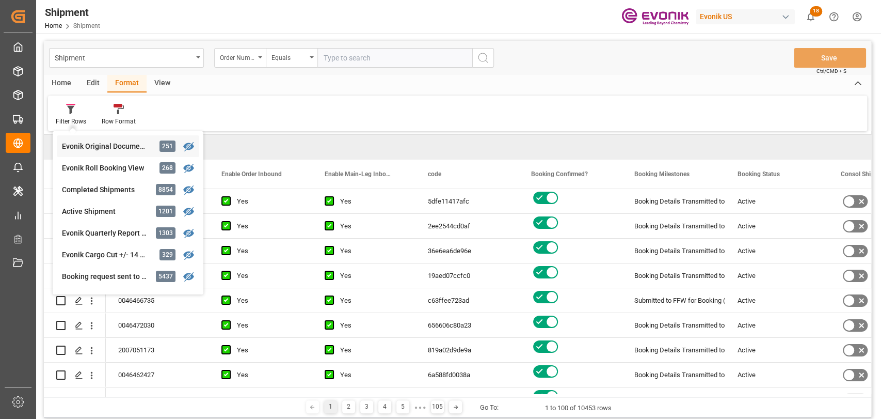
click at [88, 139] on div "Shipment Order Number Equals Save Ctrl/CMD + S Home Edit Format View Filter Row…" at bounding box center [457, 229] width 827 height 376
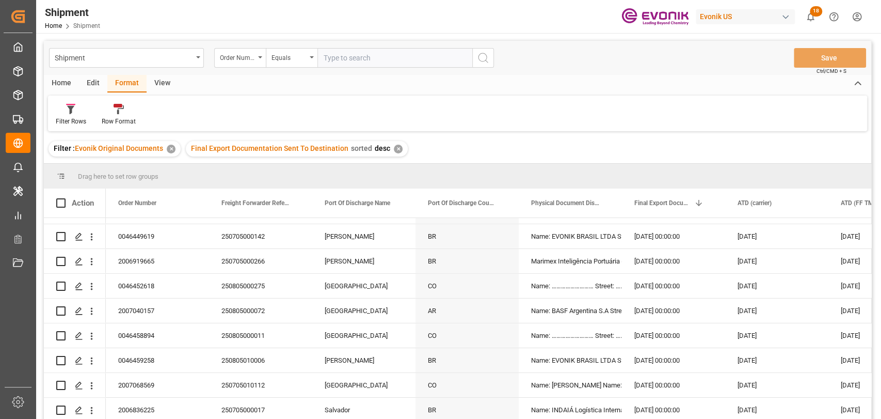
drag, startPoint x: 83, startPoint y: 82, endPoint x: 122, endPoint y: 87, distance: 40.0
click at [83, 82] on div "Edit" at bounding box center [93, 84] width 28 height 18
click at [163, 111] on div at bounding box center [176, 108] width 39 height 11
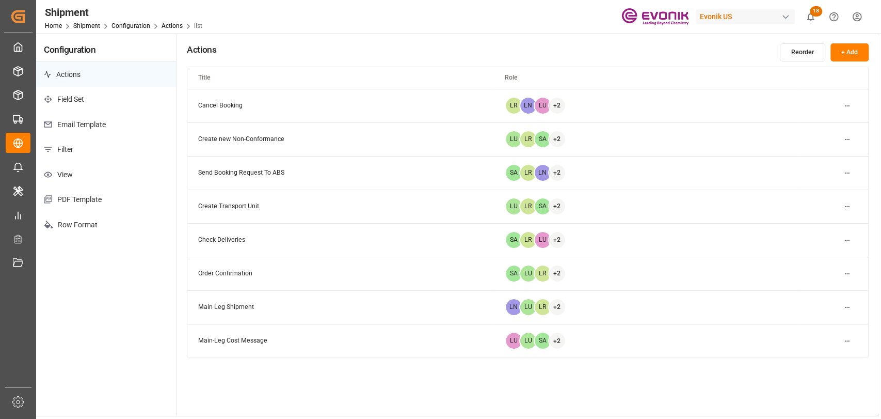
click at [77, 149] on p "Filter" at bounding box center [106, 149] width 140 height 25
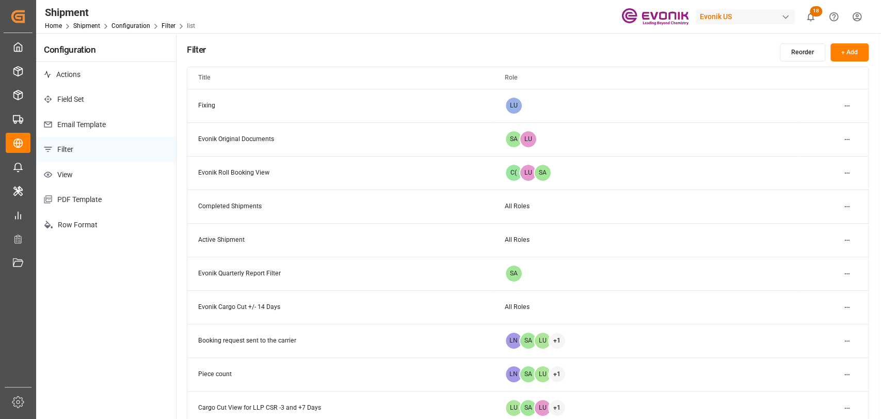
click at [853, 141] on html "Created by potrace 1.15, written by [PERSON_NAME] [DATE]-[DATE] Created by potr…" at bounding box center [440, 209] width 881 height 419
click at [817, 156] on div "Edit" at bounding box center [827, 159] width 53 height 14
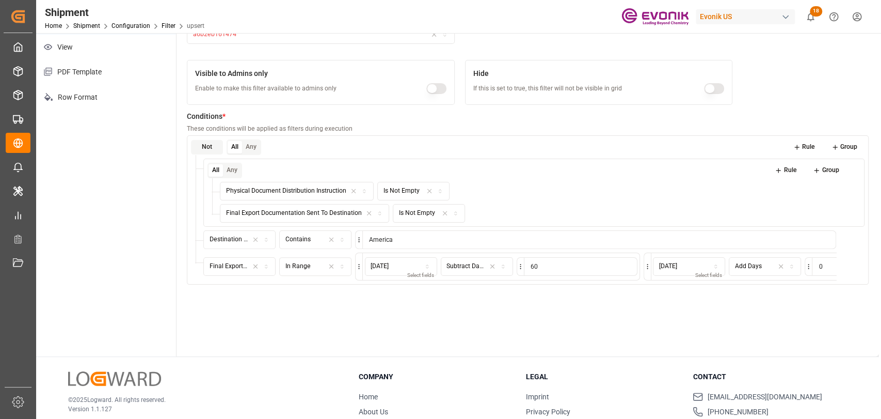
scroll to position [182, 0]
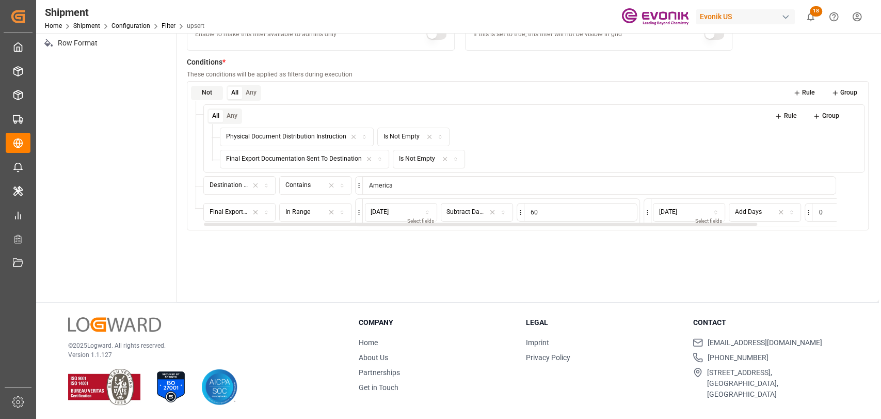
drag, startPoint x: 532, startPoint y: 208, endPoint x: 550, endPoint y: 253, distance: 48.4
click at [526, 207] on input "60" at bounding box center [581, 212] width 114 height 19
type input "14"
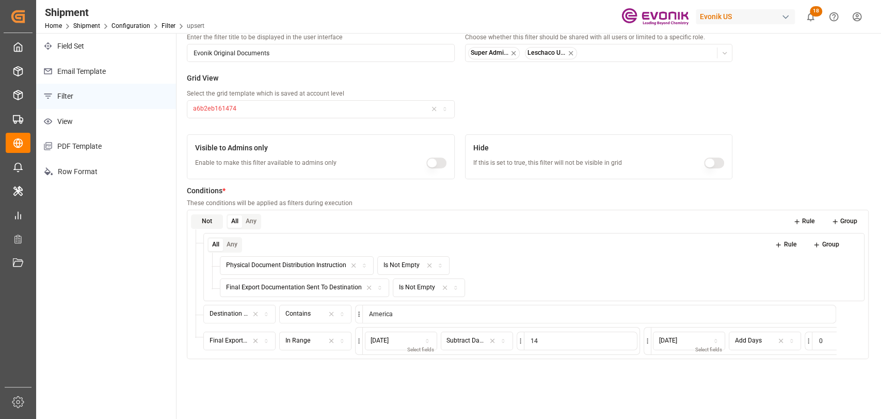
scroll to position [0, 0]
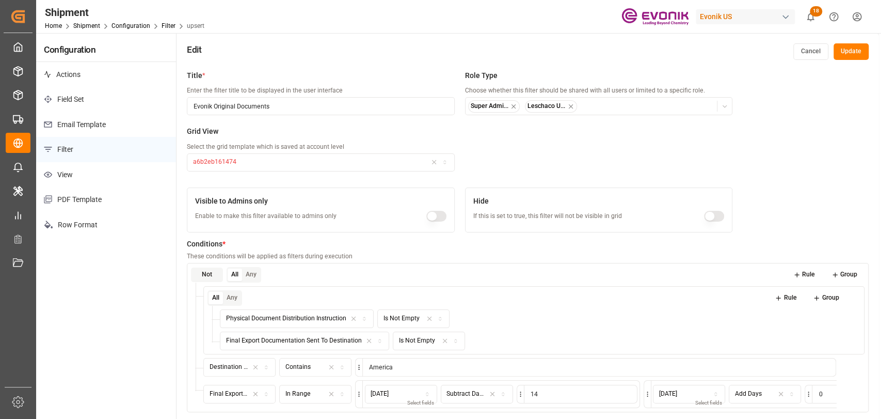
click at [856, 46] on button "Update" at bounding box center [850, 51] width 35 height 17
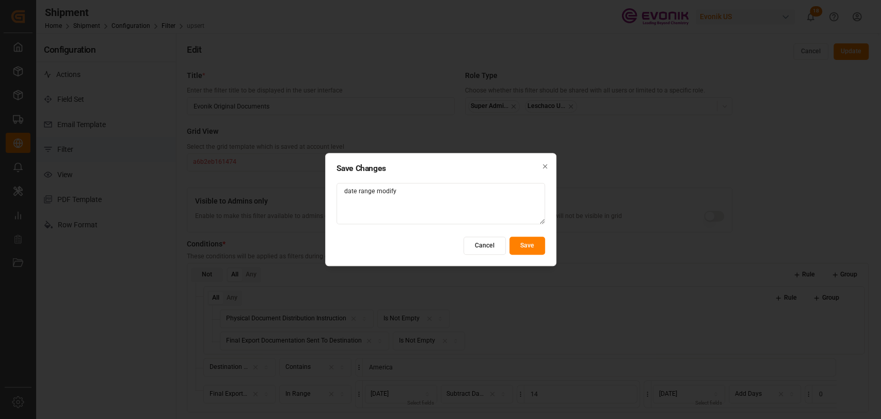
type textarea "date range modify"
click at [539, 248] on button "Save" at bounding box center [527, 245] width 36 height 18
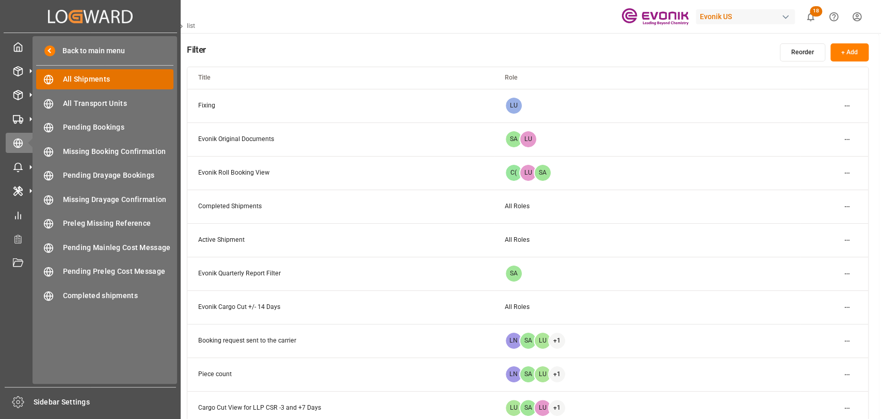
click at [81, 82] on span "All Shipments" at bounding box center [118, 79] width 111 height 11
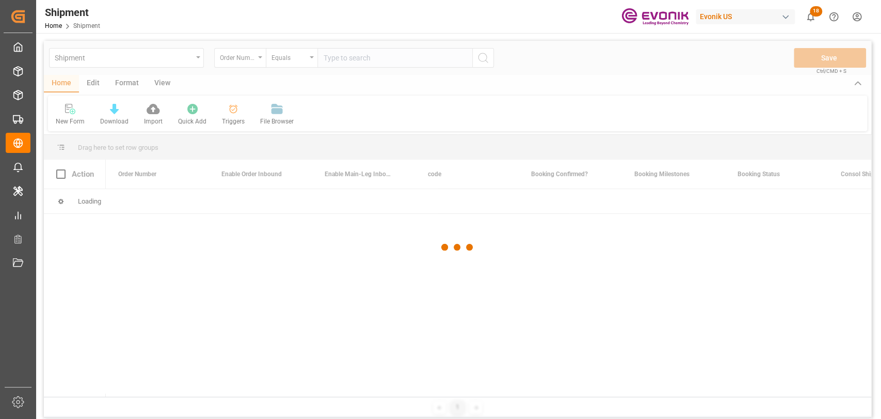
click at [129, 85] on div at bounding box center [457, 247] width 827 height 412
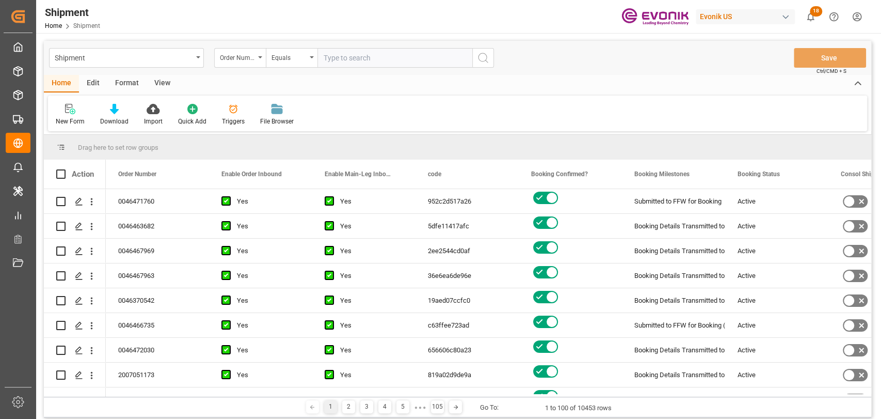
click at [129, 81] on div "Format" at bounding box center [126, 84] width 39 height 18
click at [77, 108] on div at bounding box center [71, 108] width 30 height 11
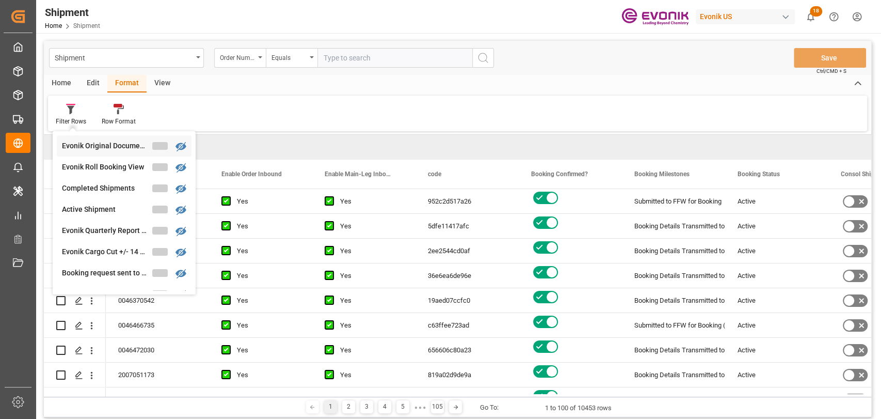
click at [84, 150] on div "Evonik Original Documents" at bounding box center [107, 145] width 90 height 11
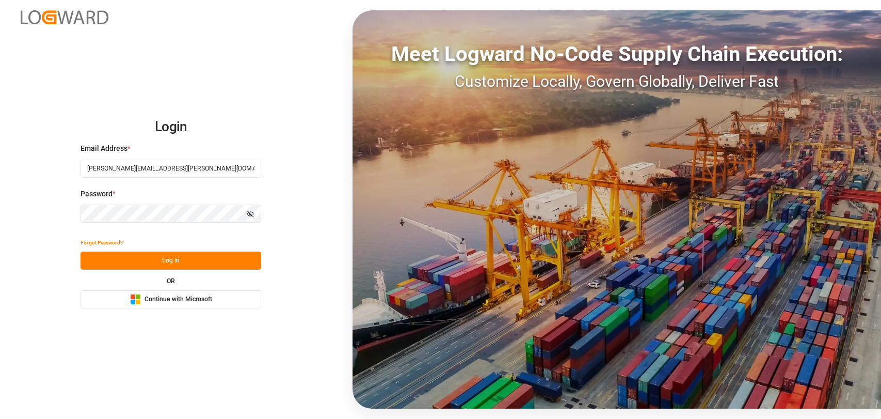
click at [155, 249] on div "Forgot Password?" at bounding box center [171, 242] width 181 height 18
click at [162, 264] on button "Log In" at bounding box center [171, 260] width 181 height 18
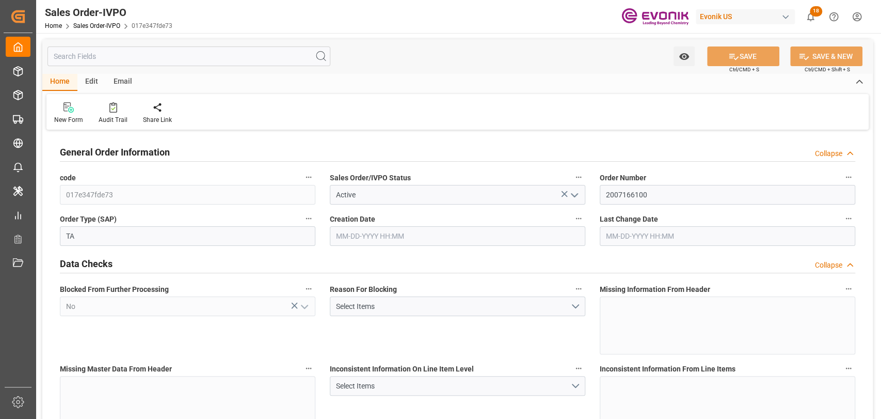
type input "[DATE] 16:56"
type input "[DATE] 17:01"
